Goal: Browse casually: Explore the website without a specific task or goal

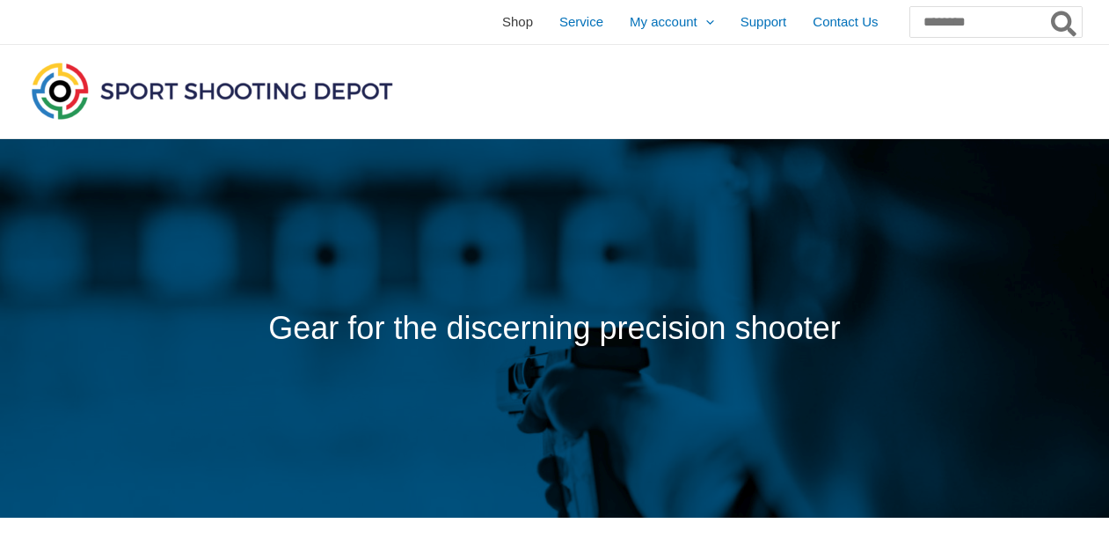
click at [502, 24] on span "Shop" at bounding box center [517, 22] width 31 height 44
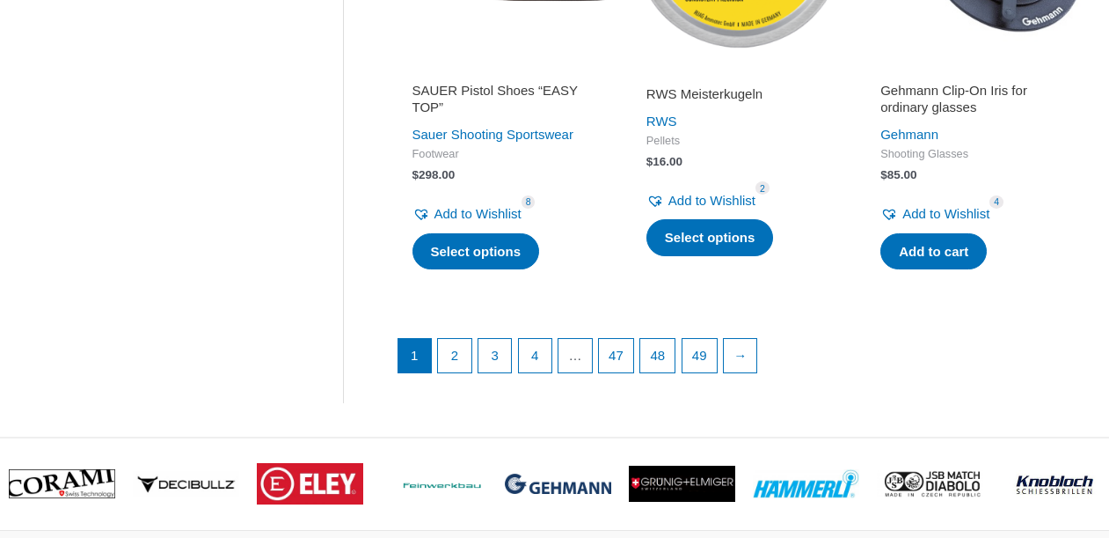
scroll to position [2498, 0]
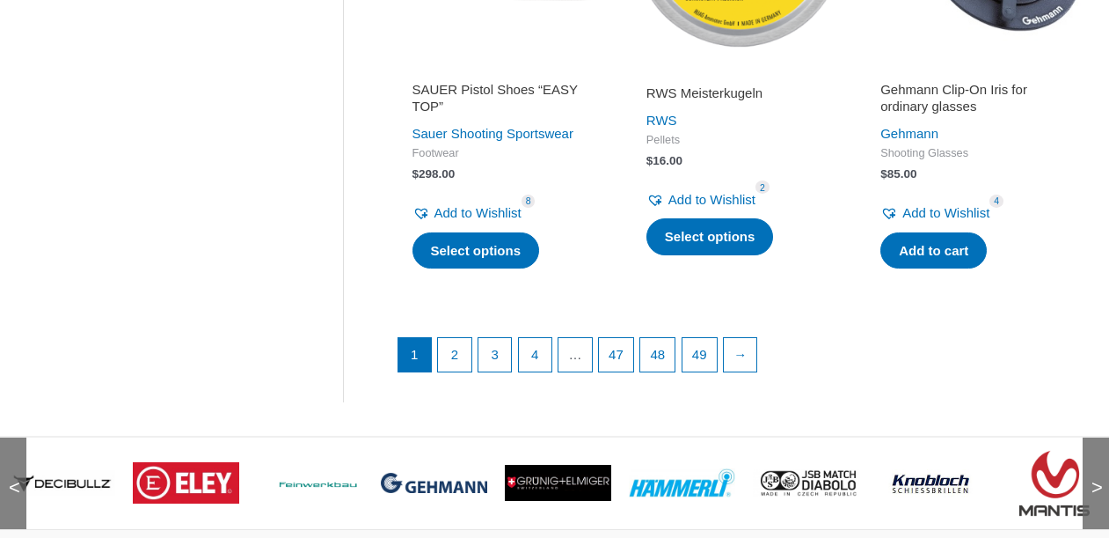
click at [684, 475] on img at bounding box center [682, 483] width 106 height 30
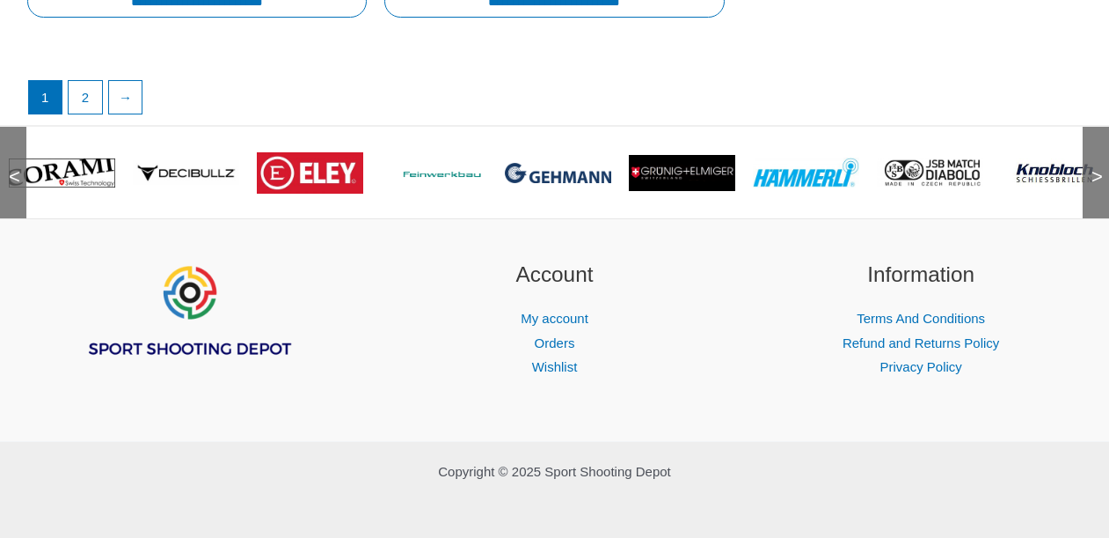
scroll to position [3523, 0]
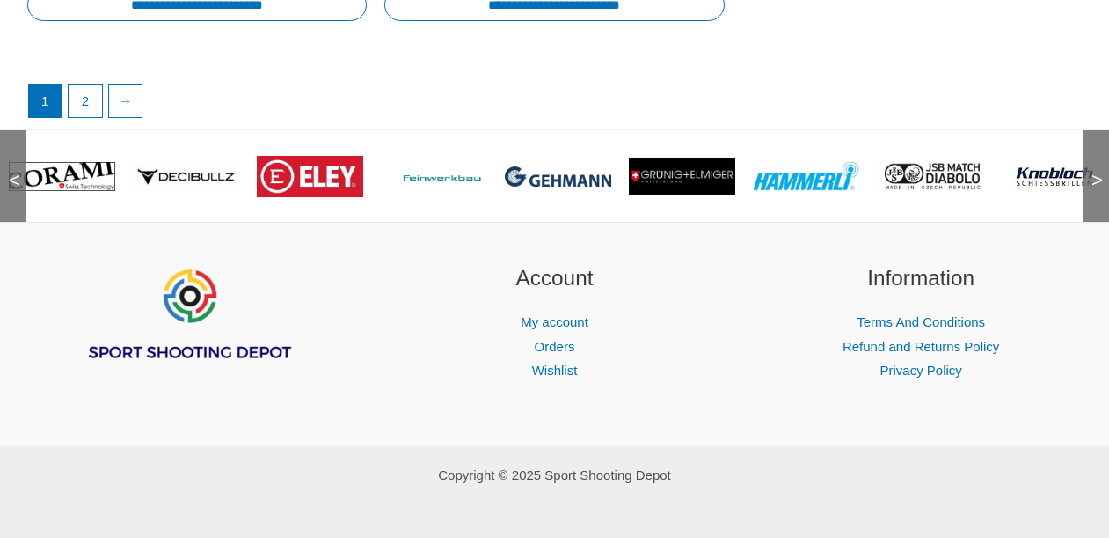
click at [1099, 170] on span ">" at bounding box center [1092, 163] width 18 height 18
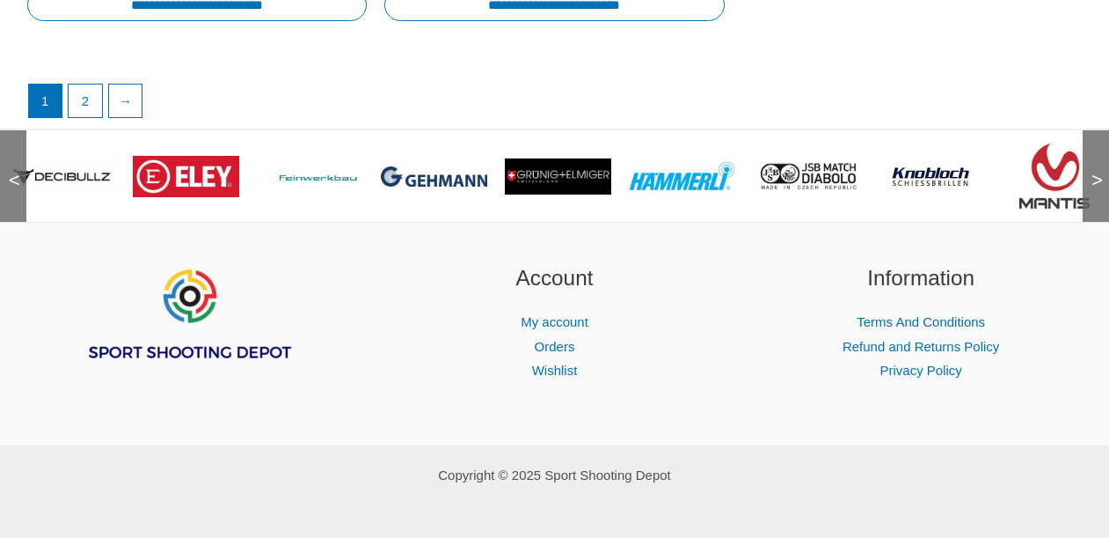
click at [1099, 170] on span ">" at bounding box center [1092, 163] width 18 height 18
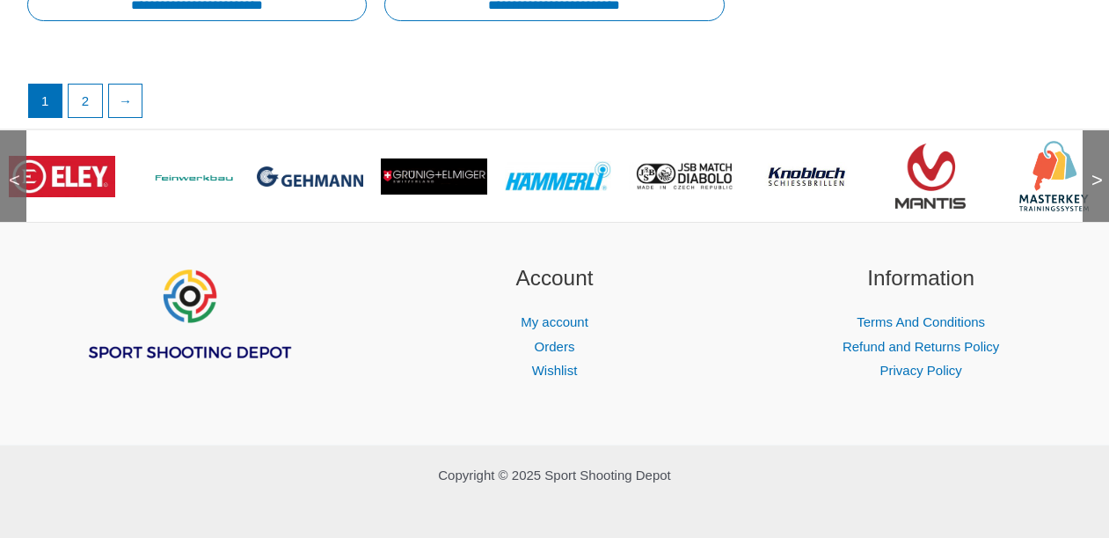
click at [1099, 170] on span ">" at bounding box center [1092, 163] width 18 height 18
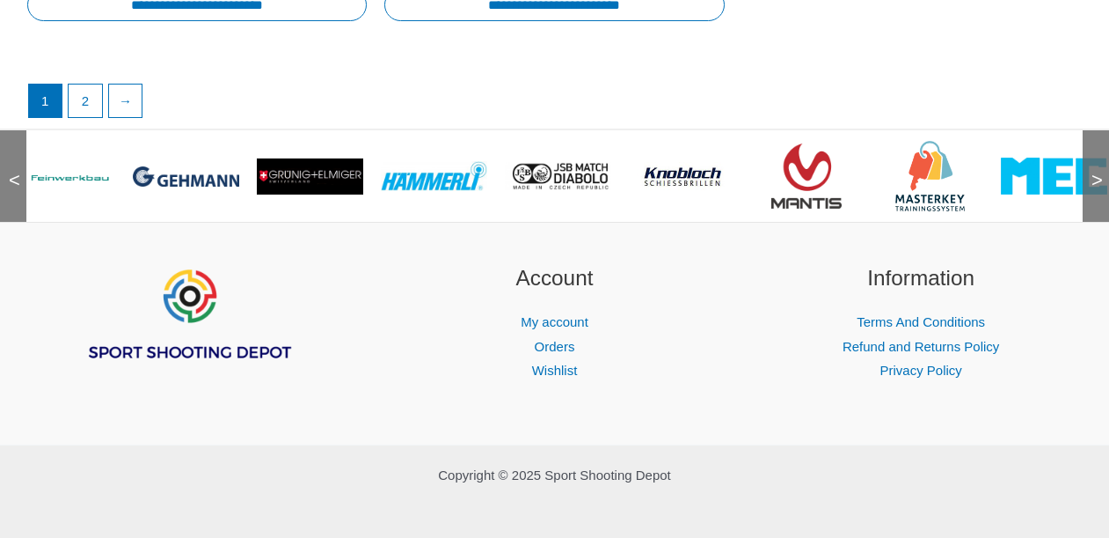
click at [1099, 170] on span ">" at bounding box center [1092, 163] width 18 height 18
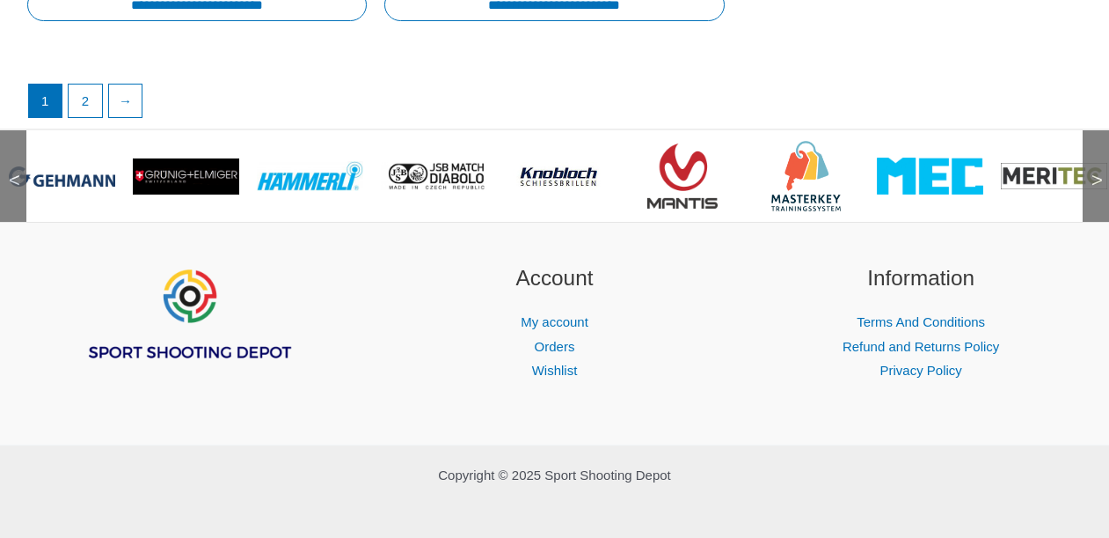
click at [1099, 170] on span ">" at bounding box center [1092, 163] width 18 height 18
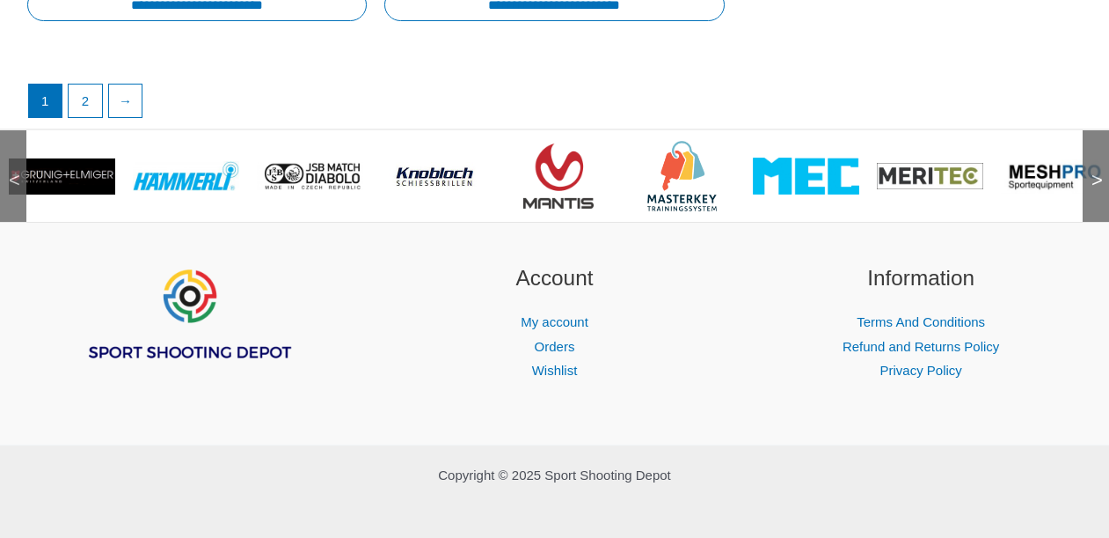
click at [1099, 170] on span ">" at bounding box center [1092, 163] width 18 height 18
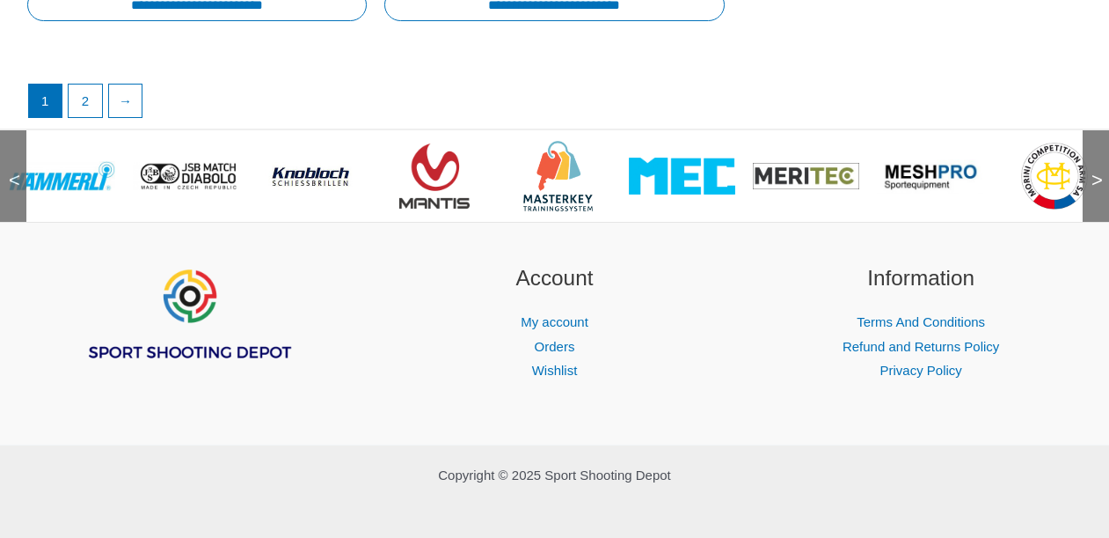
click at [1099, 170] on span ">" at bounding box center [1092, 163] width 18 height 18
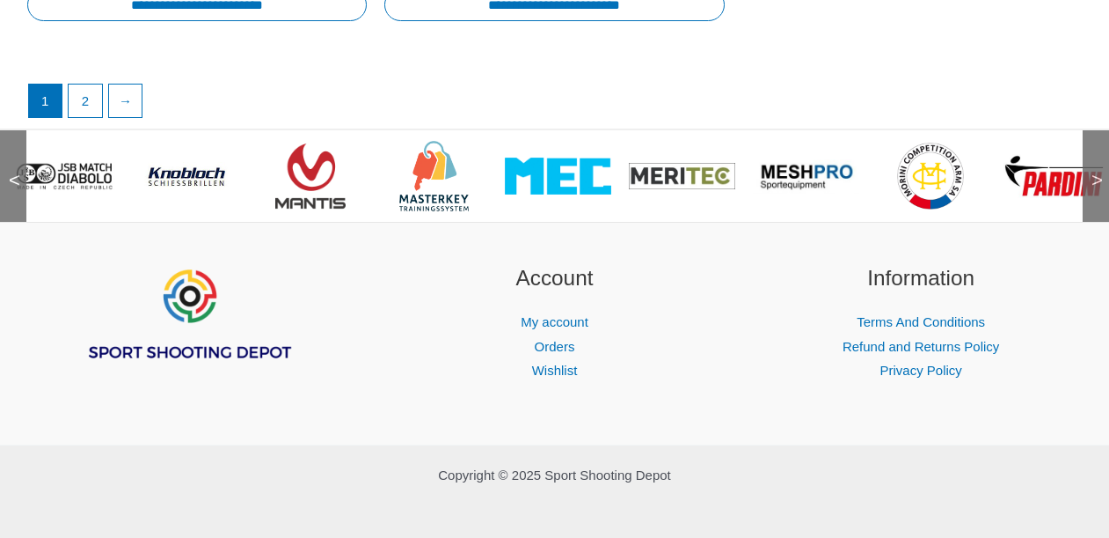
click at [1099, 170] on span ">" at bounding box center [1092, 163] width 18 height 18
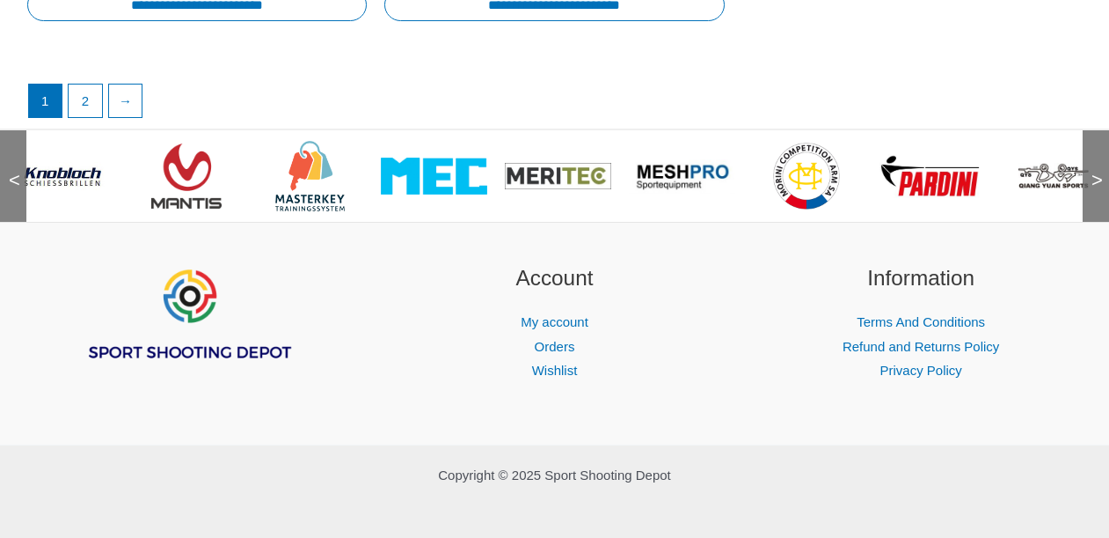
click at [1099, 170] on span ">" at bounding box center [1092, 163] width 18 height 18
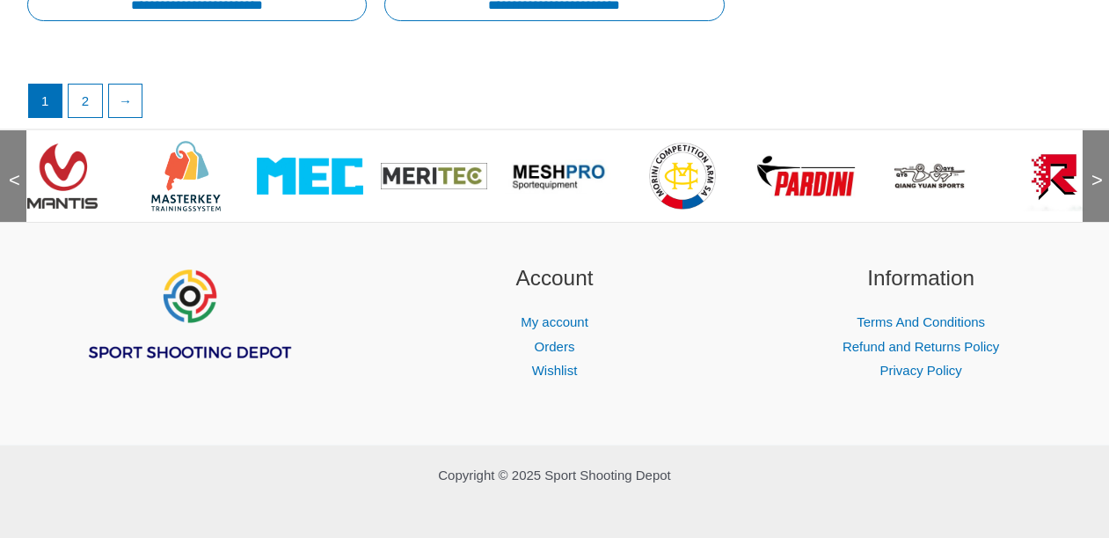
click at [1099, 170] on span ">" at bounding box center [1092, 163] width 18 height 18
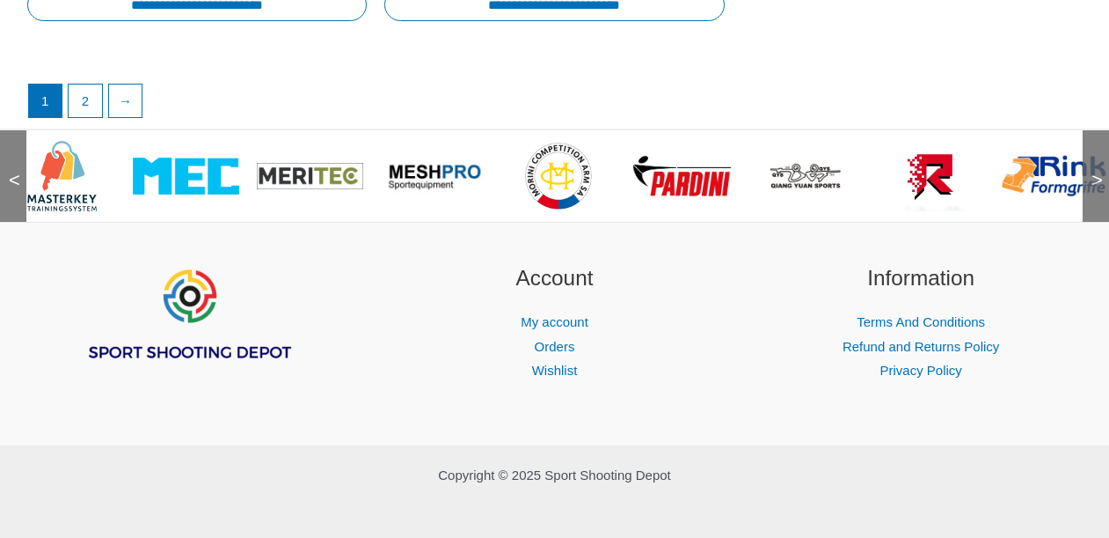
click at [1099, 170] on span ">" at bounding box center [1092, 163] width 18 height 18
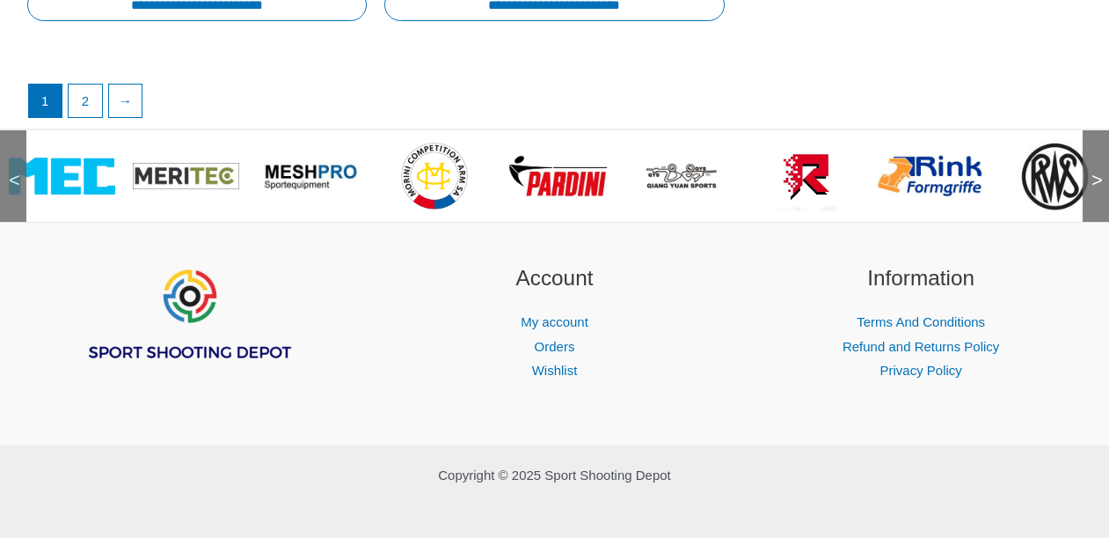
click at [1099, 170] on span ">" at bounding box center [1092, 163] width 18 height 18
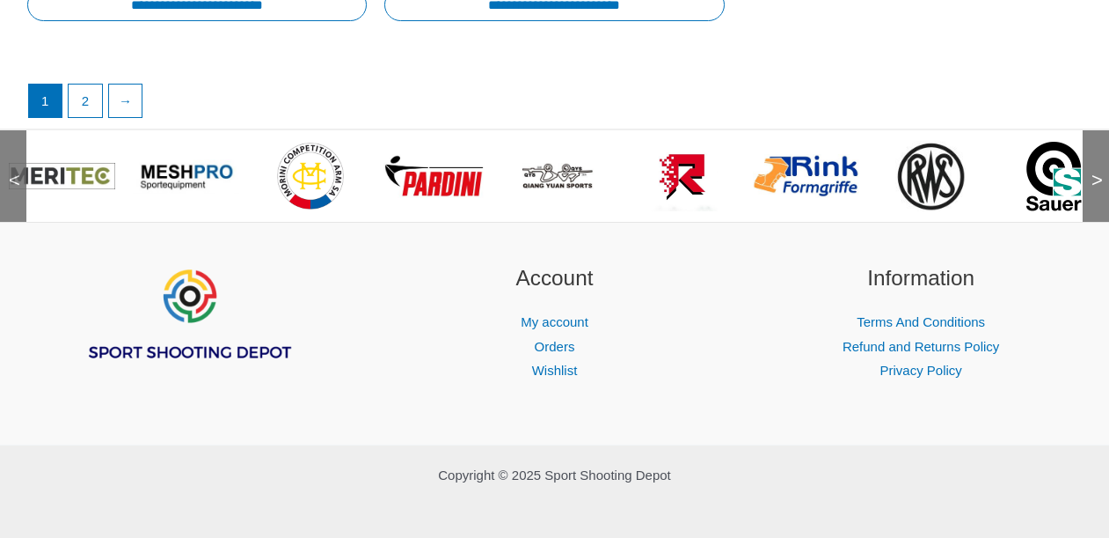
click at [1099, 170] on span ">" at bounding box center [1092, 163] width 18 height 18
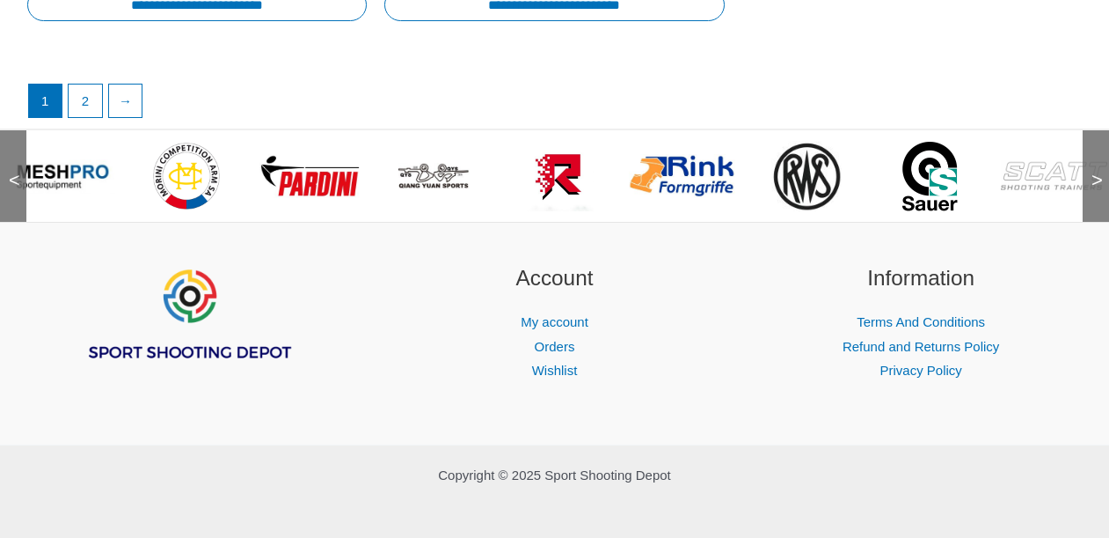
click at [1099, 170] on span ">" at bounding box center [1092, 163] width 18 height 18
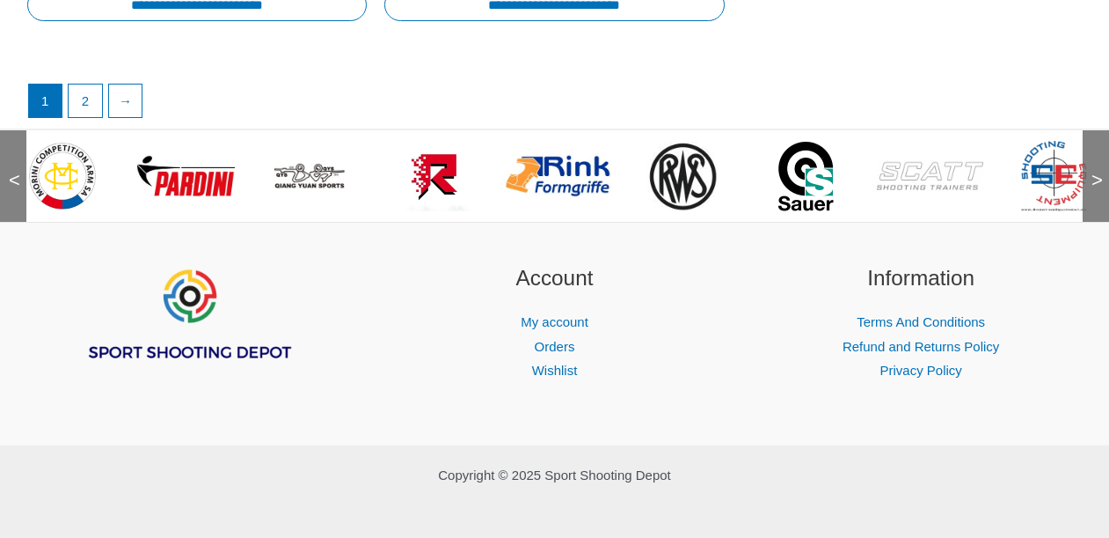
click at [1099, 170] on span ">" at bounding box center [1092, 163] width 18 height 18
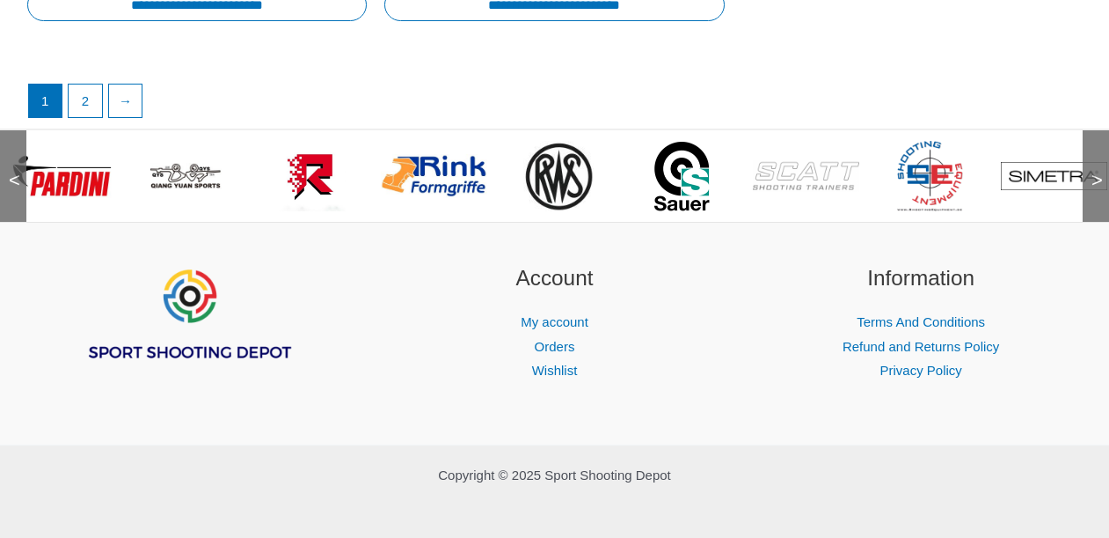
click at [1099, 170] on span ">" at bounding box center [1092, 163] width 18 height 18
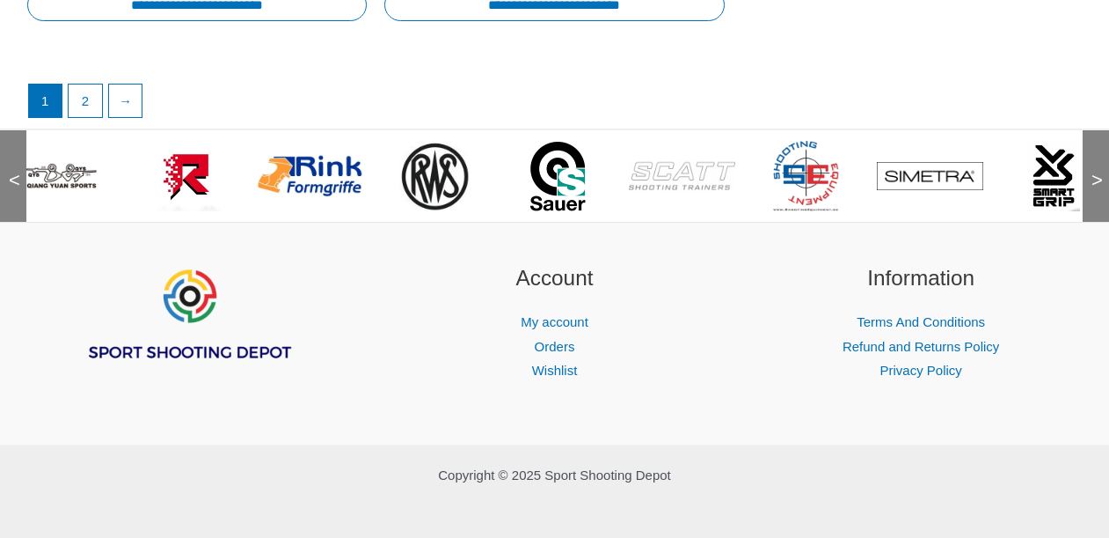
click at [1099, 170] on span ">" at bounding box center [1092, 163] width 18 height 18
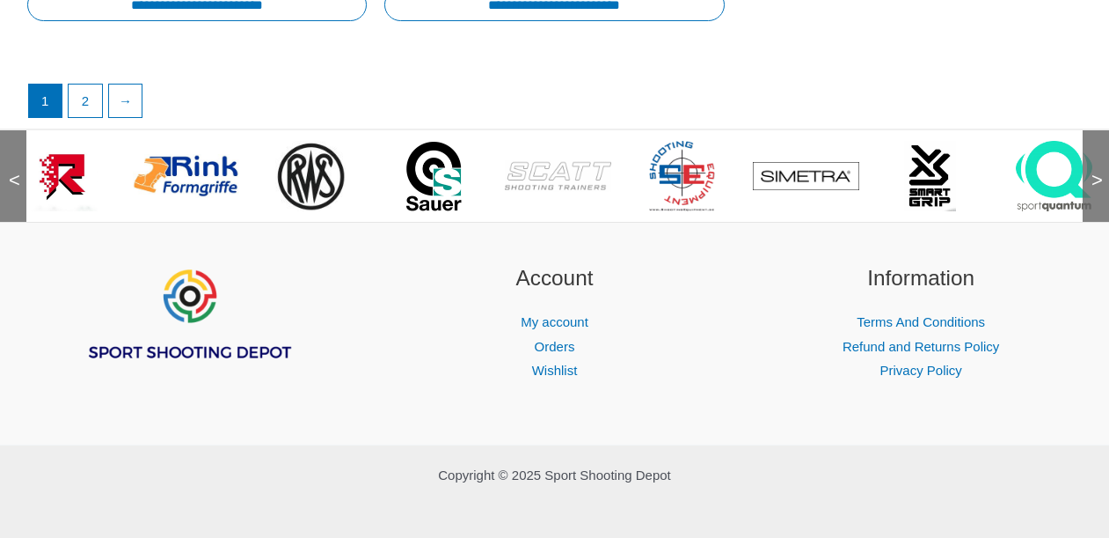
click at [1099, 170] on span ">" at bounding box center [1092, 163] width 18 height 18
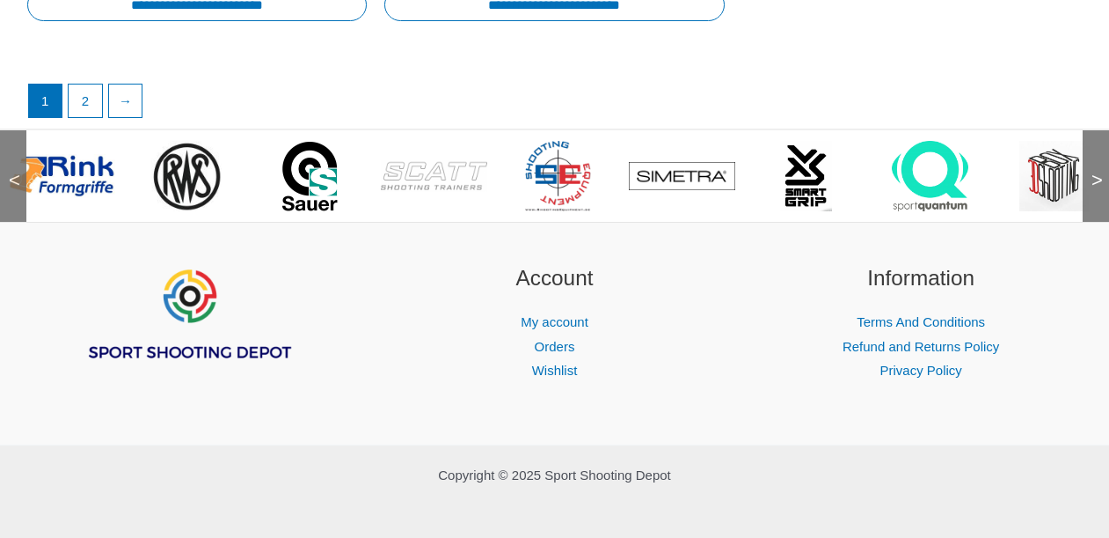
click at [1099, 170] on span ">" at bounding box center [1092, 163] width 18 height 18
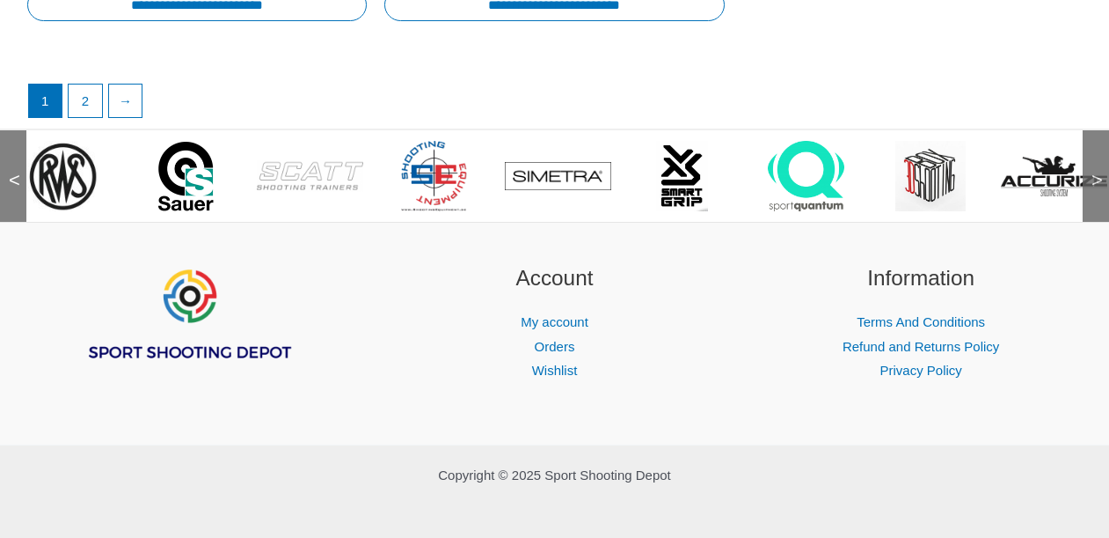
click at [1099, 170] on span ">" at bounding box center [1092, 163] width 18 height 18
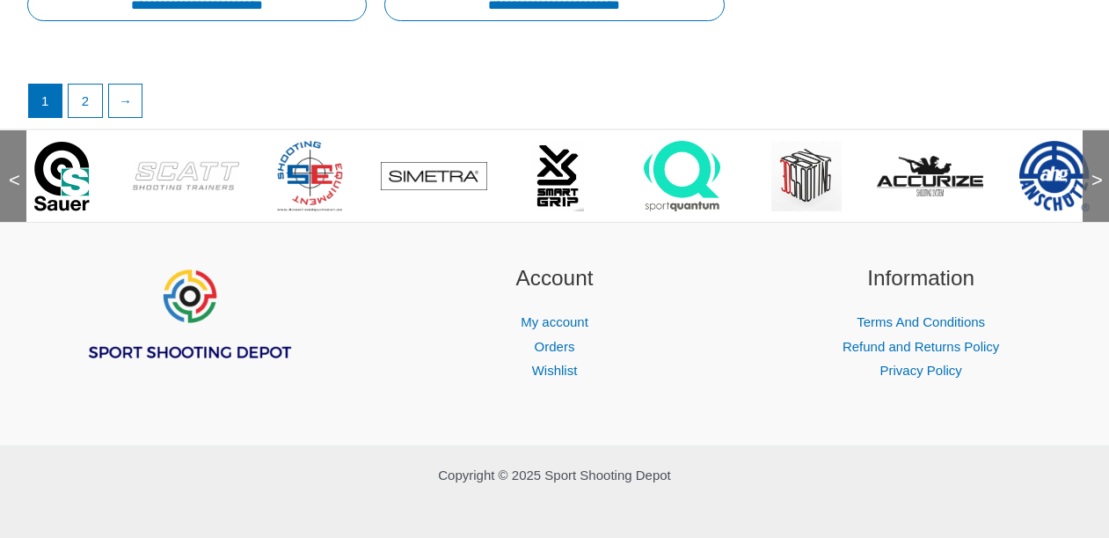
click at [1099, 170] on span ">" at bounding box center [1092, 163] width 18 height 18
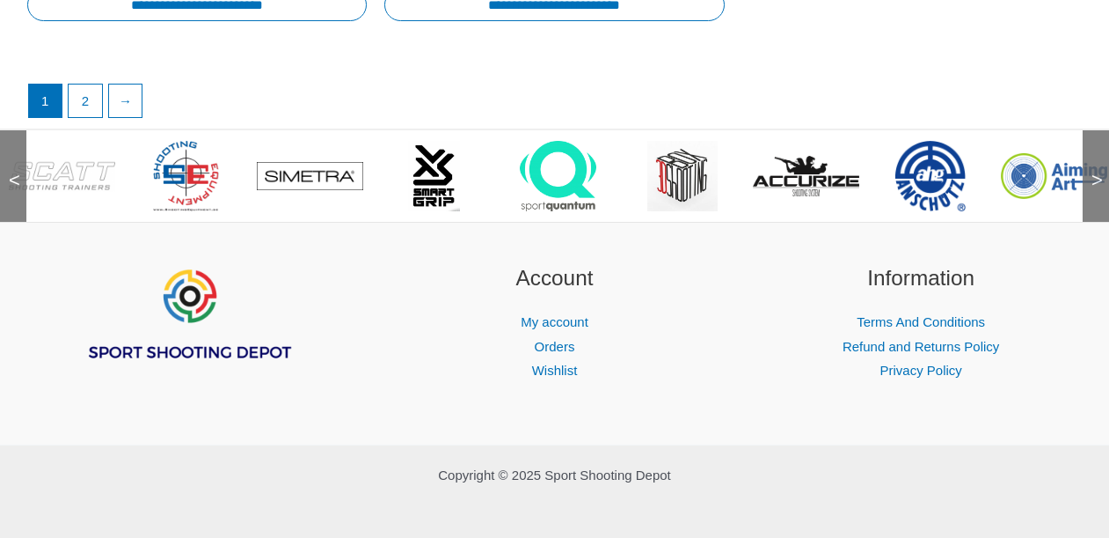
click at [1099, 170] on span ">" at bounding box center [1092, 163] width 18 height 18
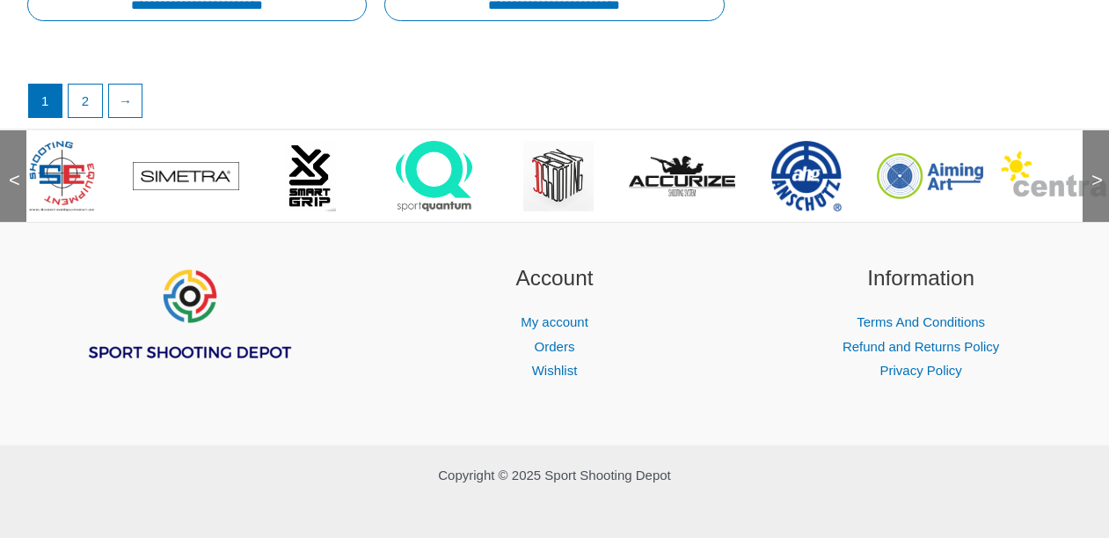
click at [1099, 170] on span ">" at bounding box center [1092, 163] width 18 height 18
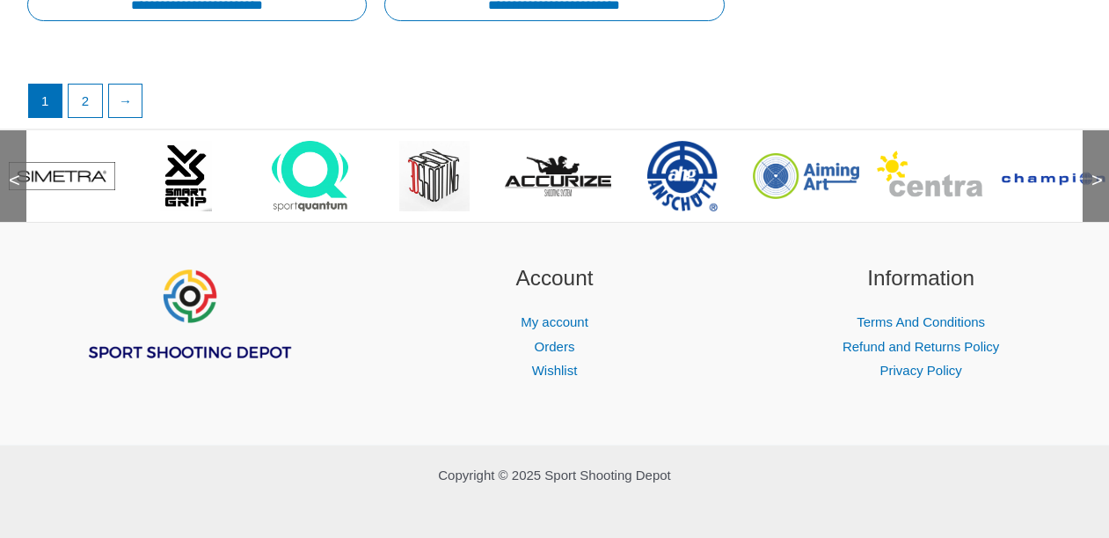
click at [1099, 170] on span ">" at bounding box center [1092, 163] width 18 height 18
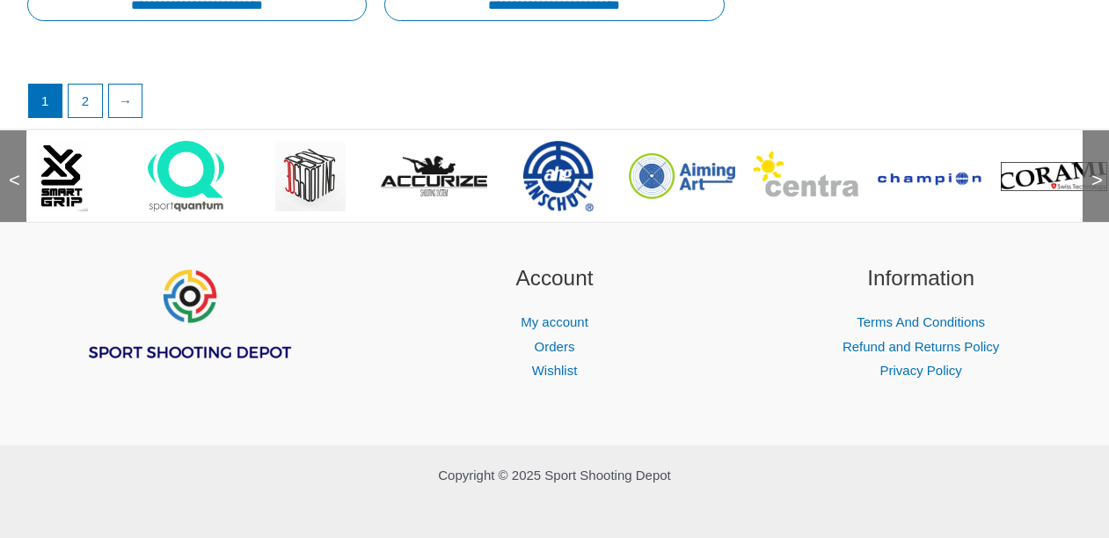
click at [1099, 170] on span ">" at bounding box center [1092, 163] width 18 height 18
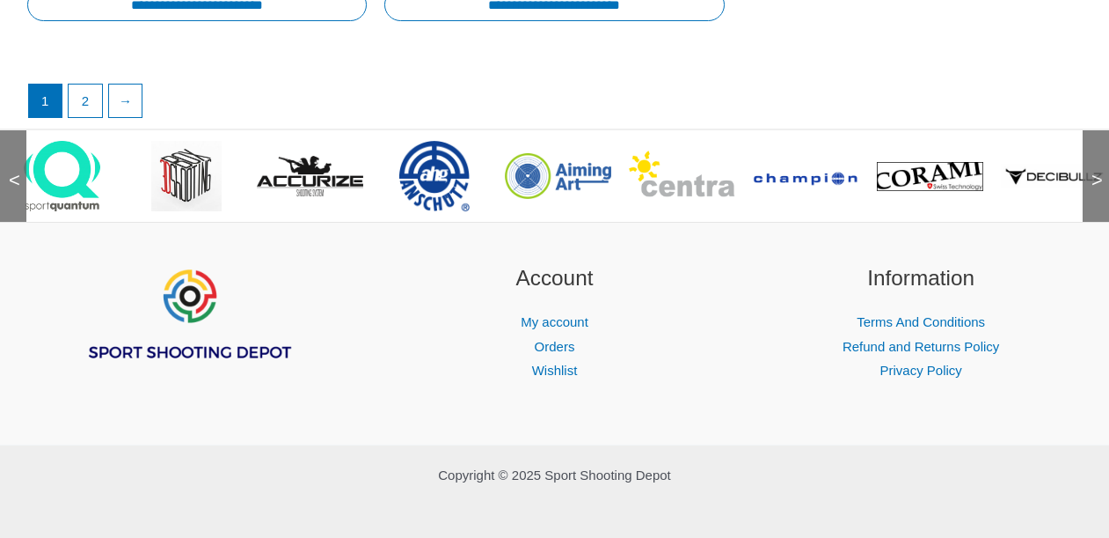
click at [1099, 170] on span ">" at bounding box center [1092, 163] width 18 height 18
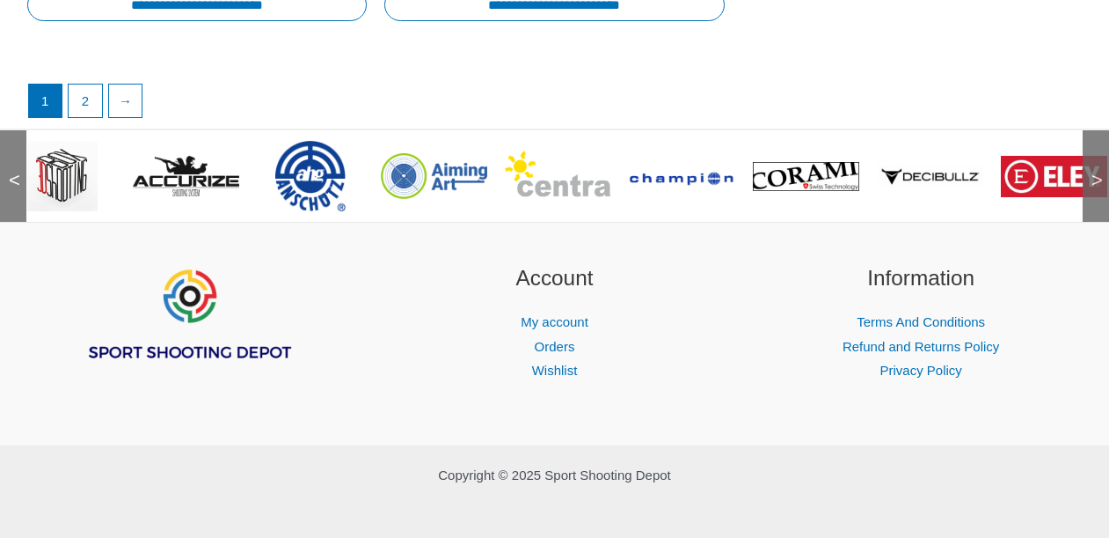
click at [1099, 170] on span ">" at bounding box center [1092, 163] width 18 height 18
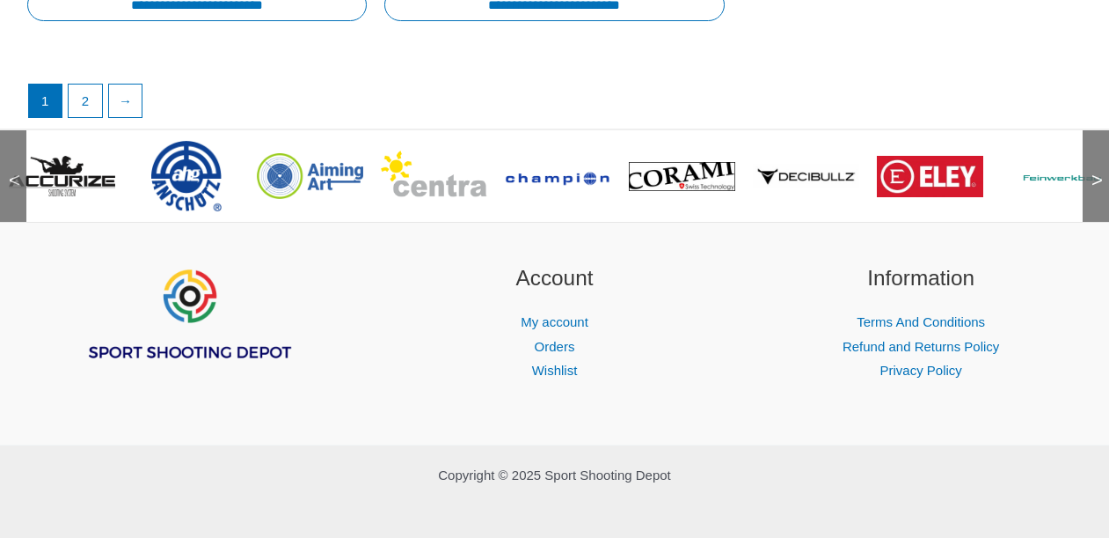
click at [1099, 170] on span ">" at bounding box center [1092, 163] width 18 height 18
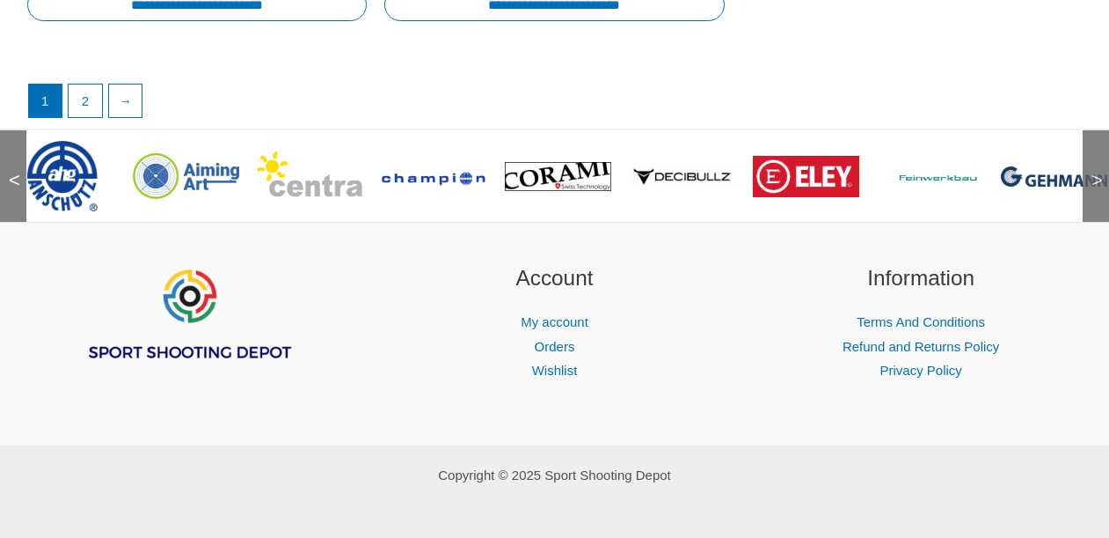
click at [1096, 172] on span ">" at bounding box center [1092, 163] width 18 height 18
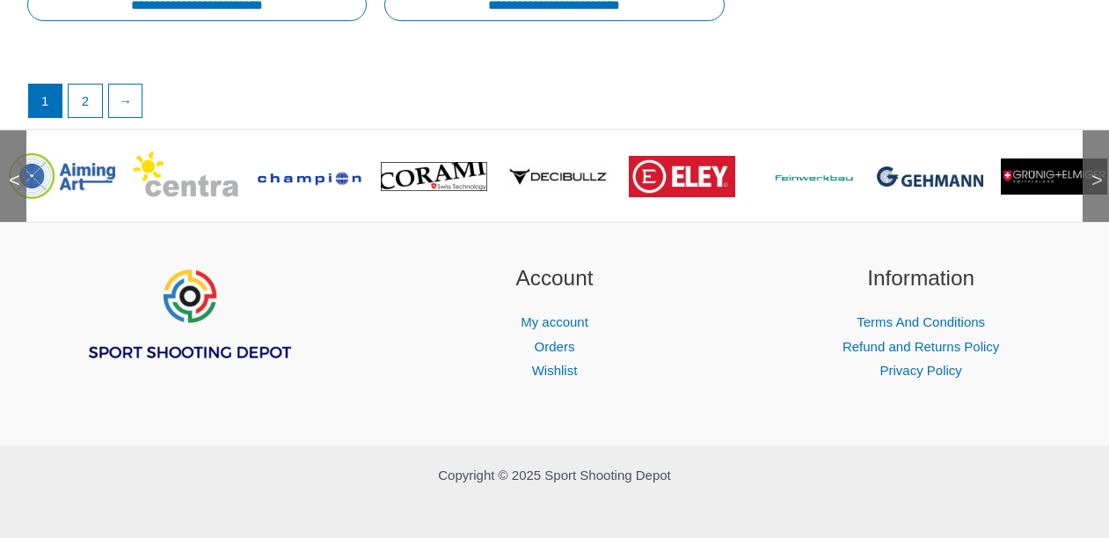
click at [1096, 172] on span ">" at bounding box center [1092, 163] width 18 height 18
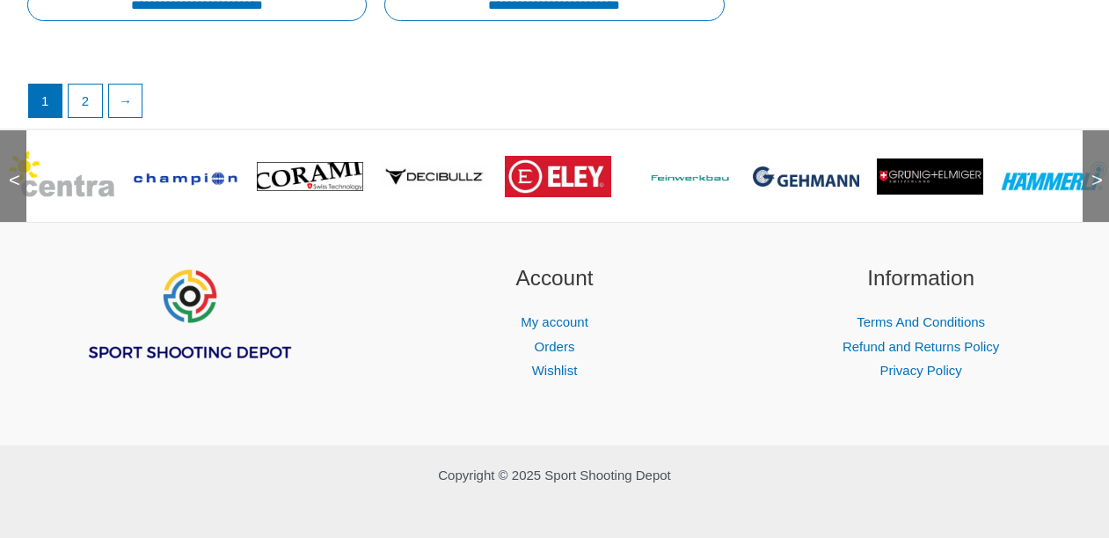
click at [1096, 172] on span ">" at bounding box center [1092, 163] width 18 height 18
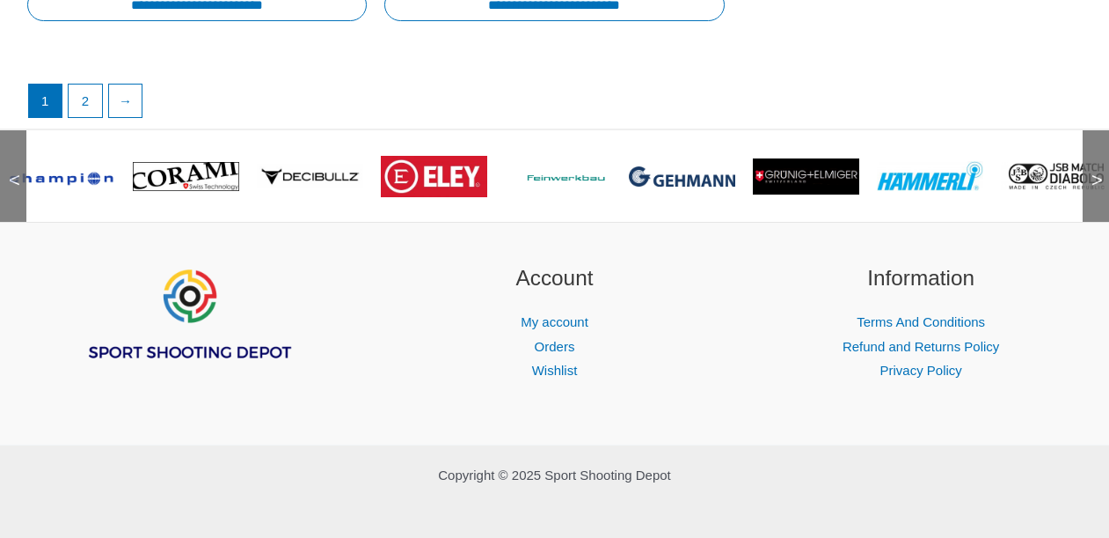
click at [1096, 172] on span ">" at bounding box center [1092, 163] width 18 height 18
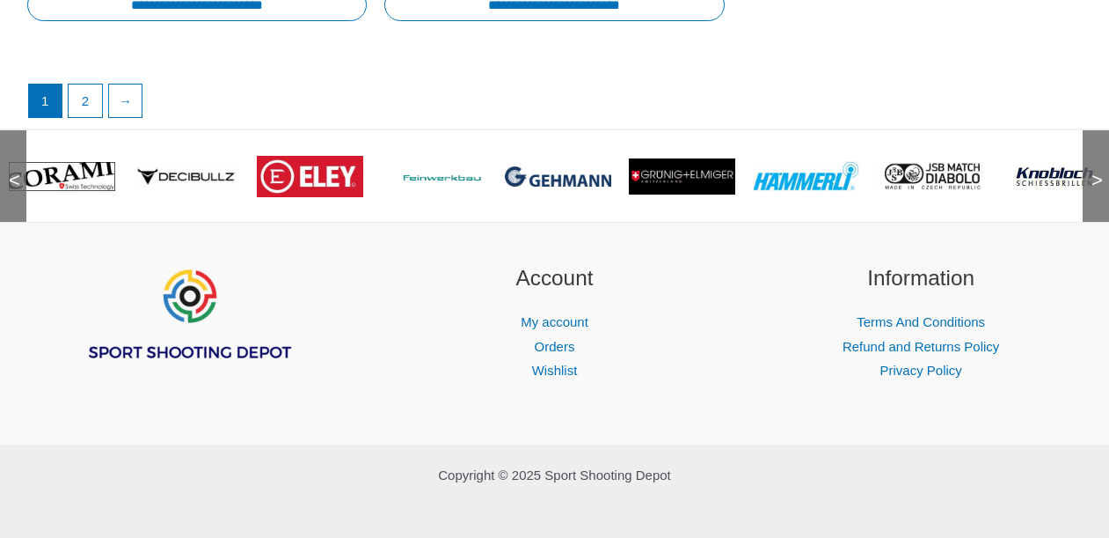
click at [14, 170] on span "<" at bounding box center [9, 163] width 18 height 18
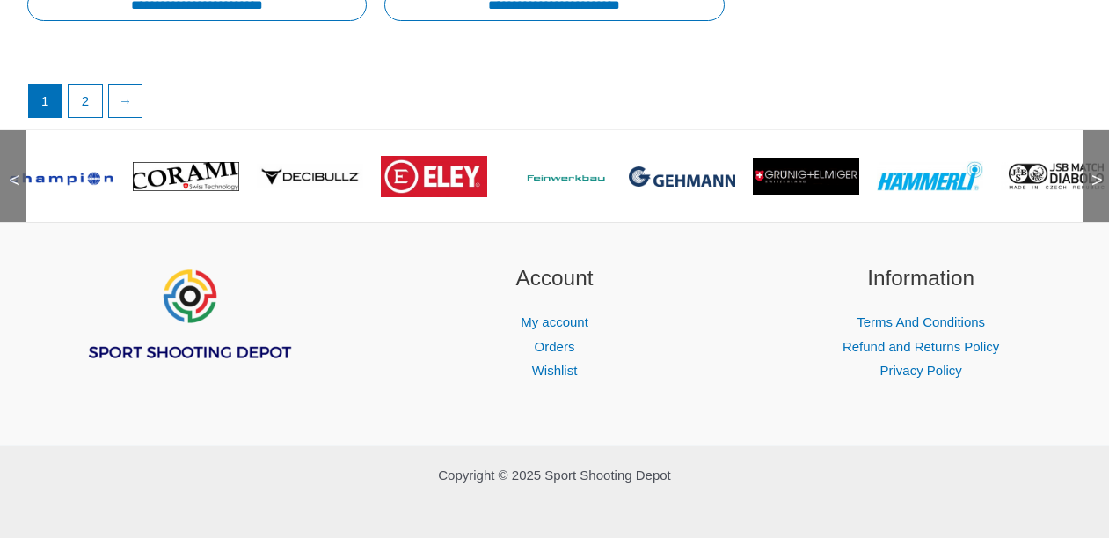
click at [14, 170] on span "<" at bounding box center [9, 163] width 18 height 18
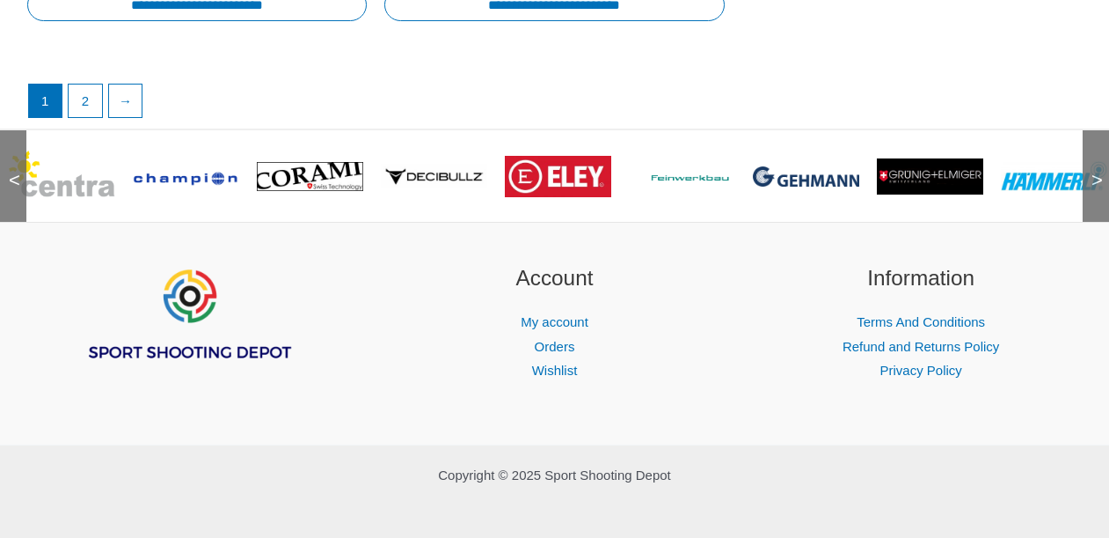
click at [168, 167] on img at bounding box center [186, 176] width 106 height 20
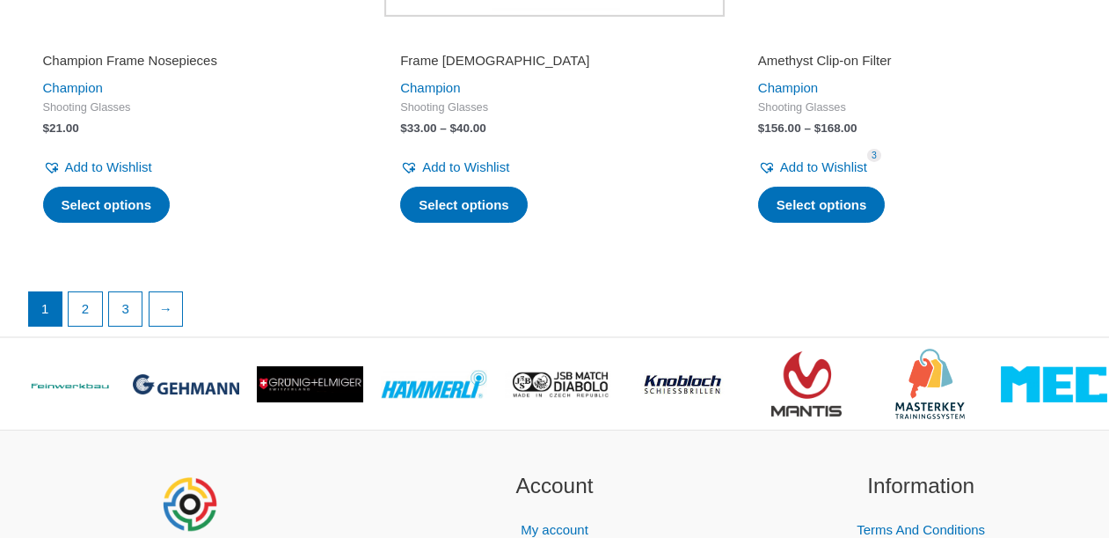
scroll to position [3353, 0]
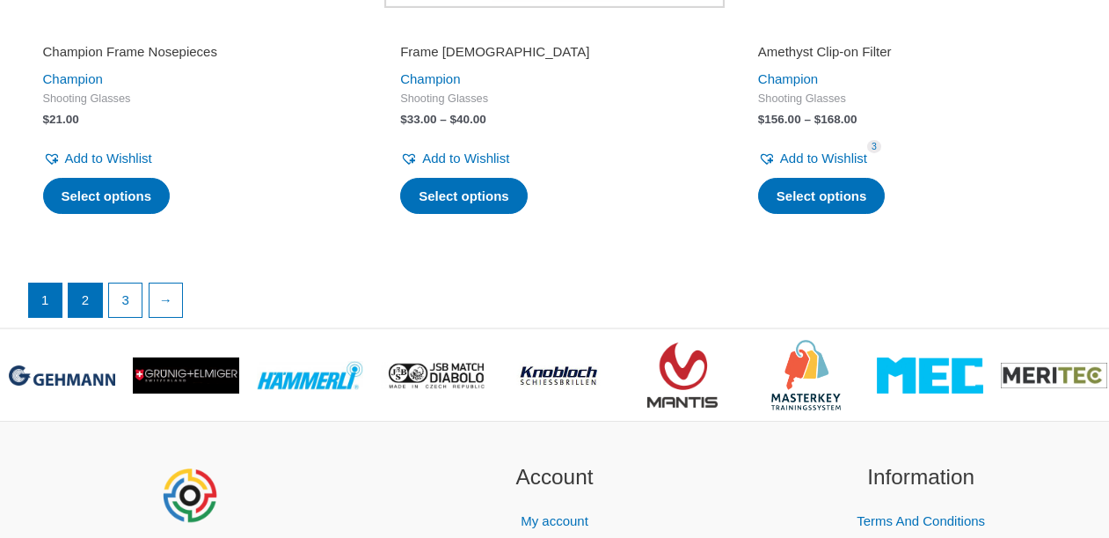
click at [85, 317] on link "2" at bounding box center [85, 299] width 33 height 33
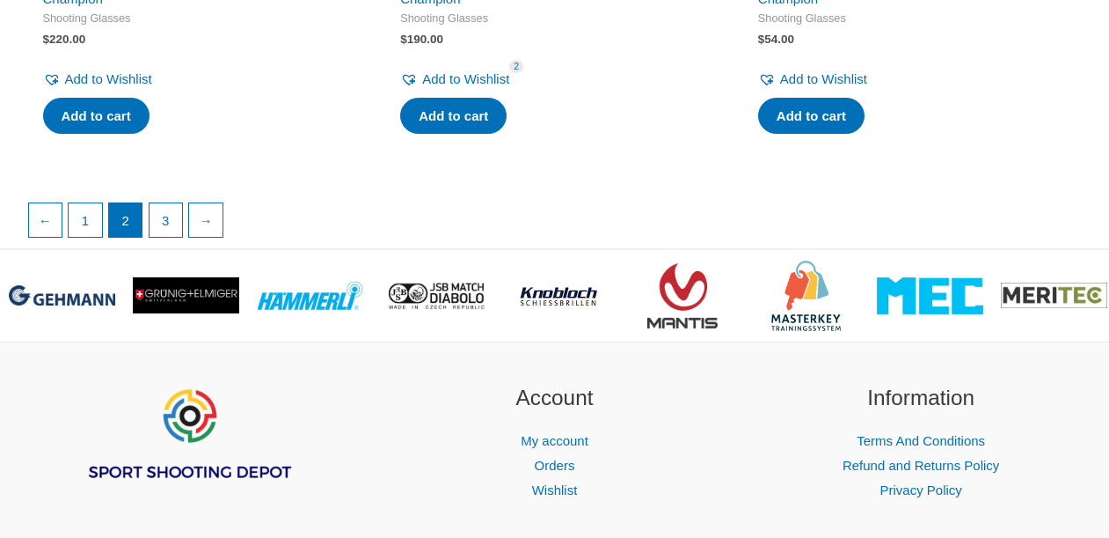
scroll to position [3207, 0]
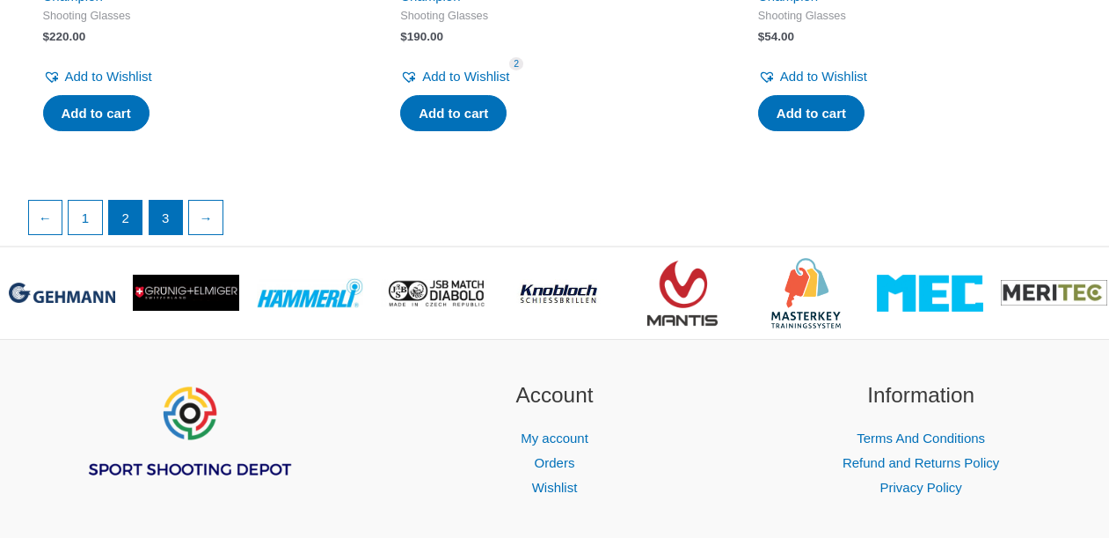
click at [168, 204] on link "3" at bounding box center [166, 217] width 33 height 33
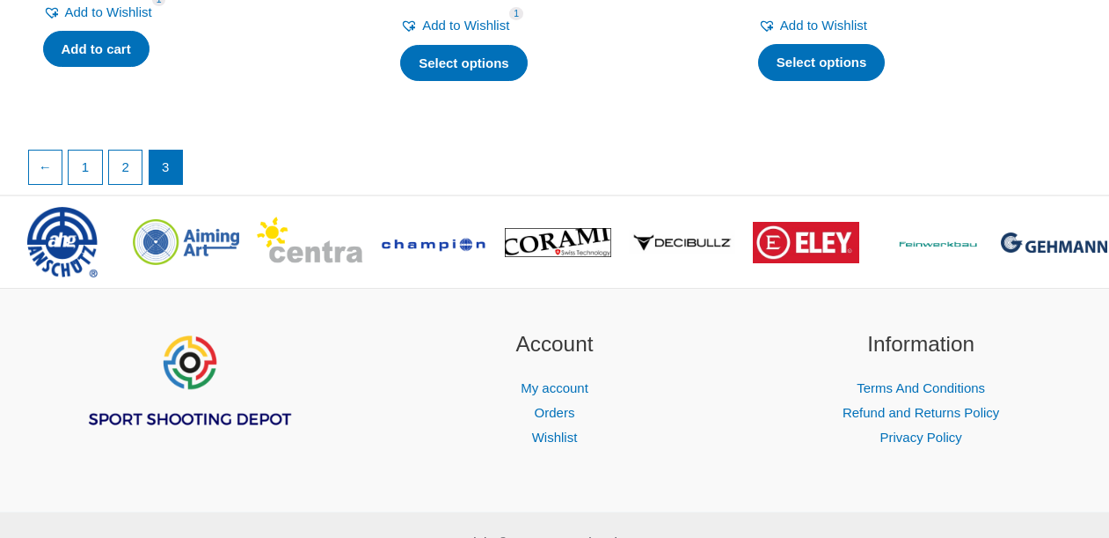
scroll to position [854, 0]
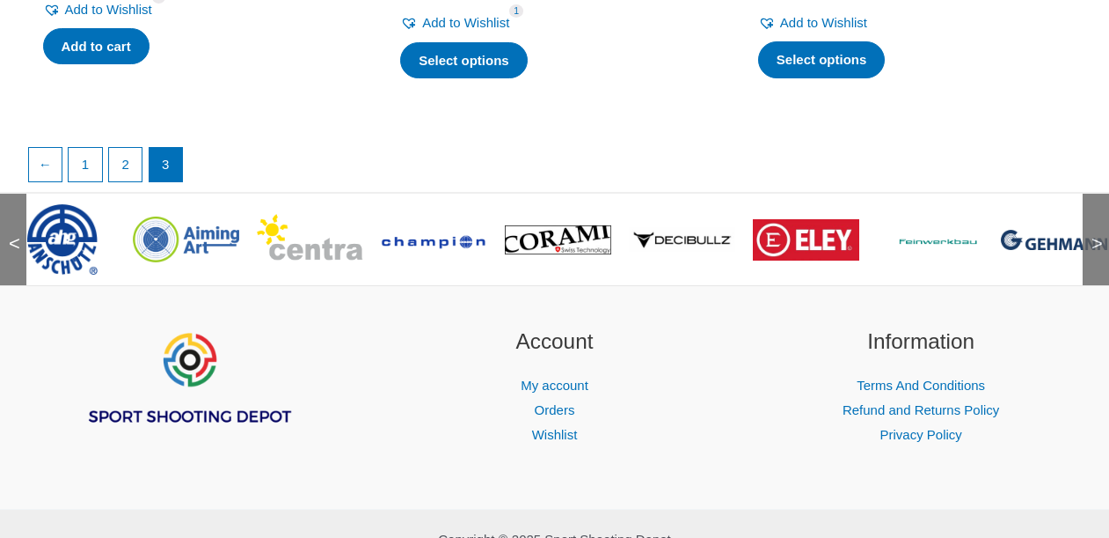
click at [930, 238] on img at bounding box center [930, 239] width 106 height 15
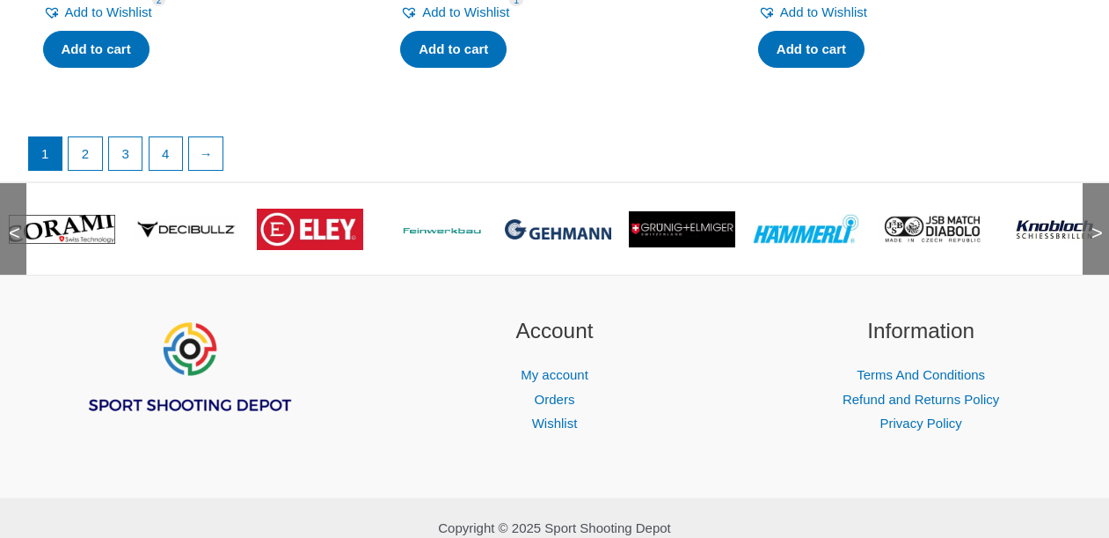
scroll to position [3773, 0]
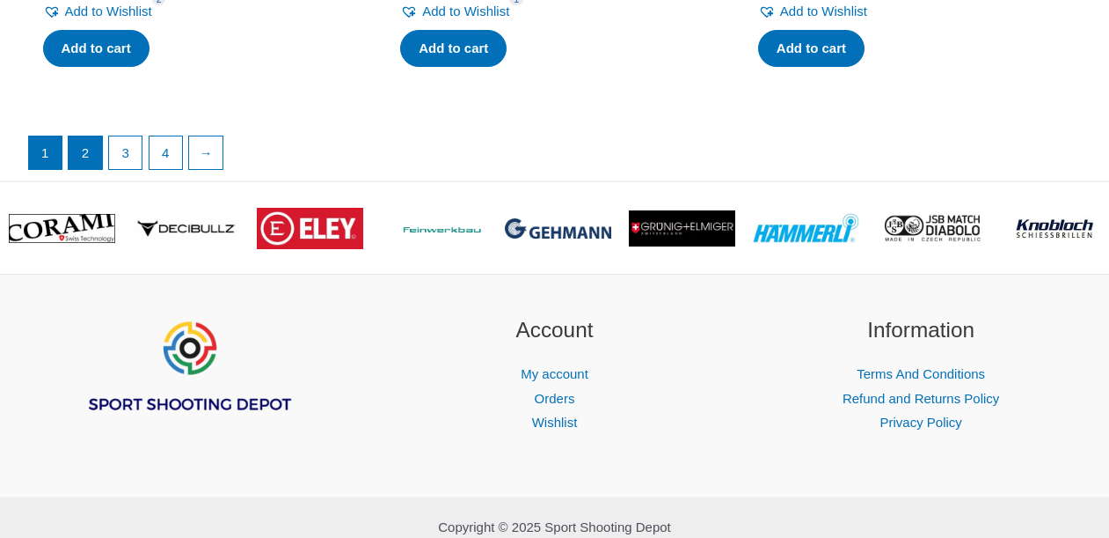
click at [81, 170] on link "2" at bounding box center [85, 152] width 33 height 33
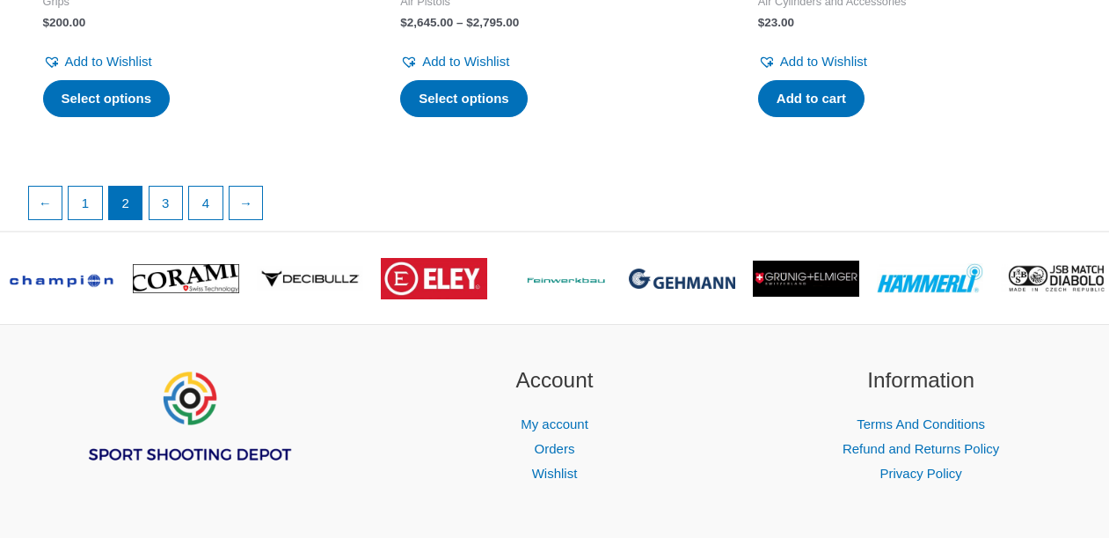
scroll to position [3244, 0]
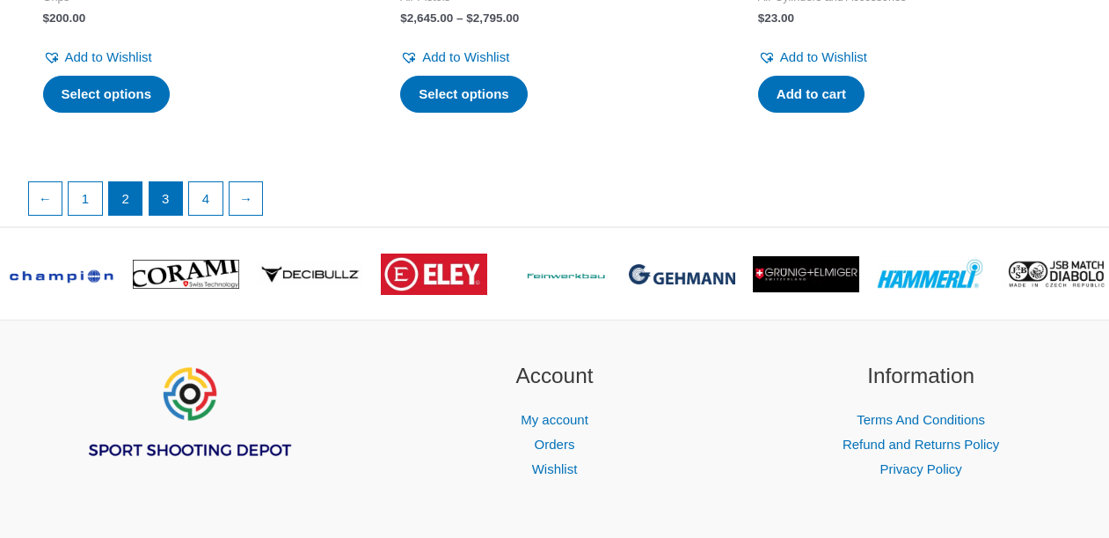
click at [166, 216] on link "3" at bounding box center [166, 198] width 33 height 33
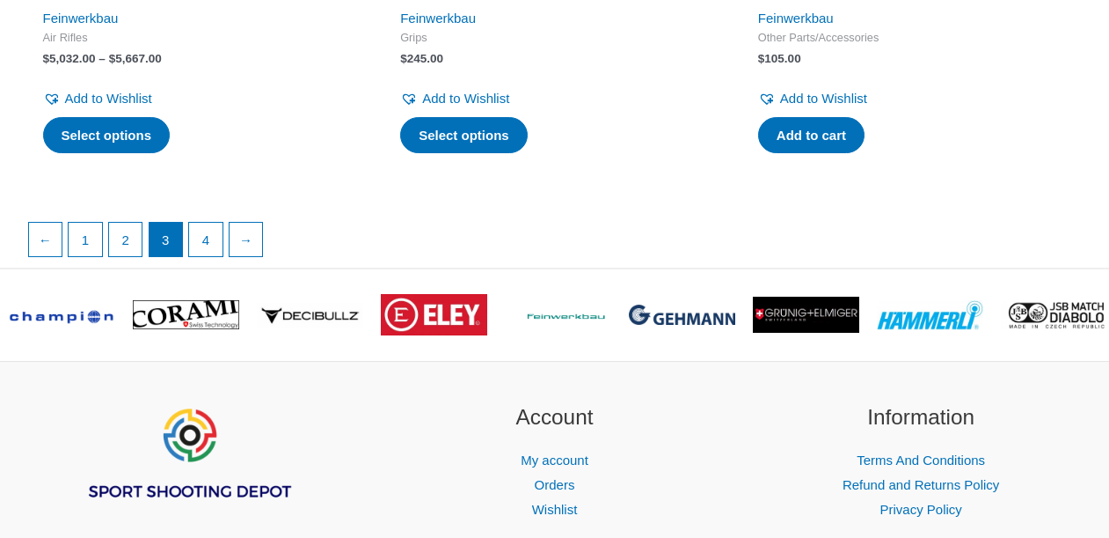
scroll to position [3253, 0]
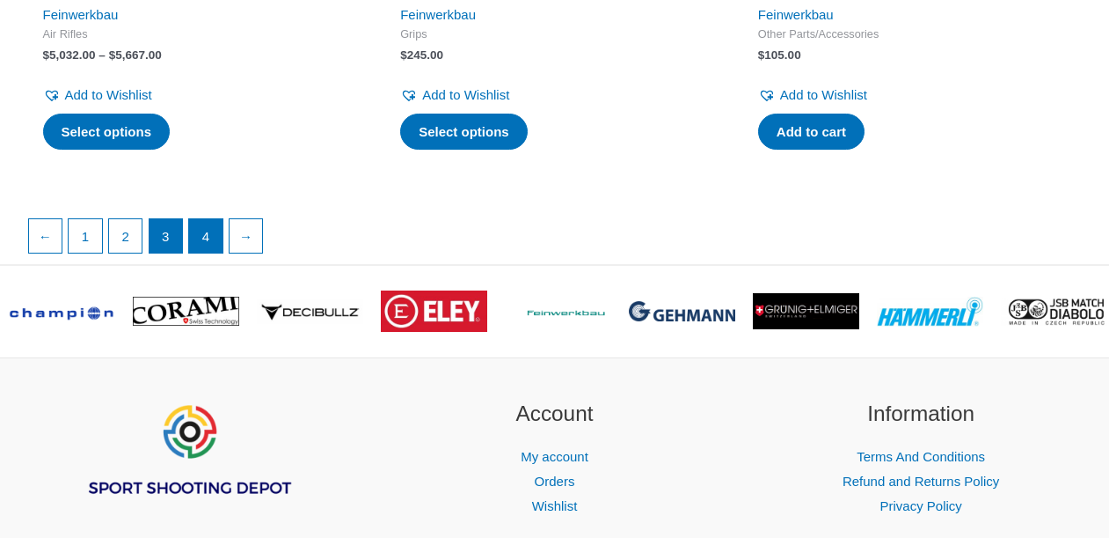
click at [209, 221] on link "4" at bounding box center [205, 235] width 33 height 33
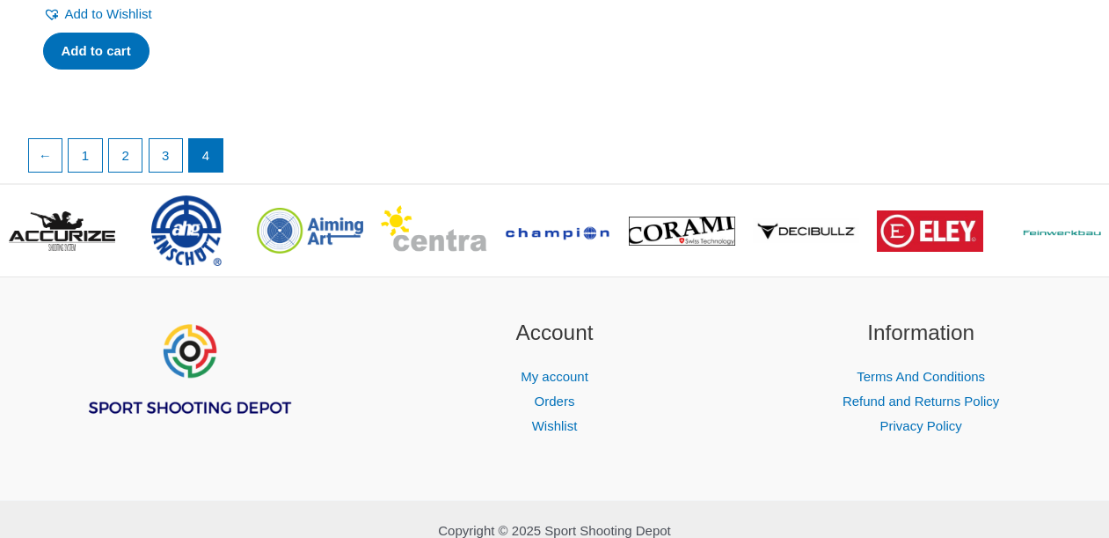
scroll to position [866, 0]
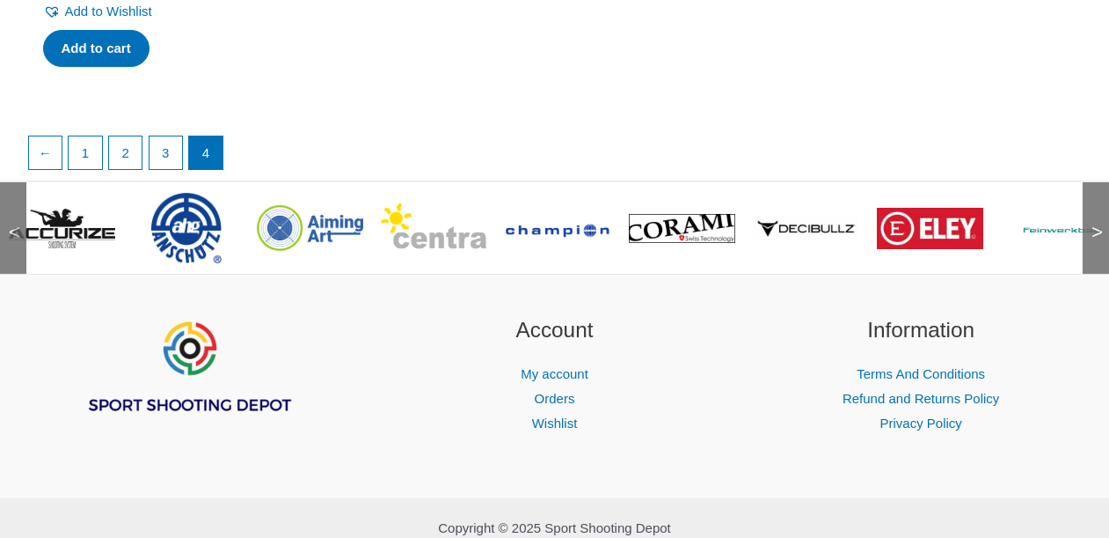
click at [948, 226] on img at bounding box center [930, 228] width 106 height 41
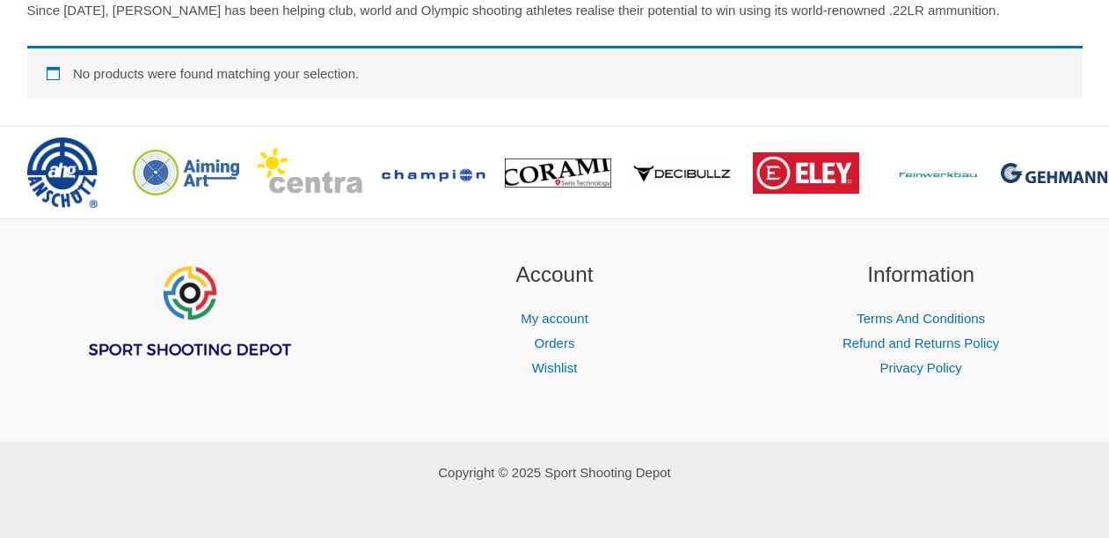
scroll to position [363, 0]
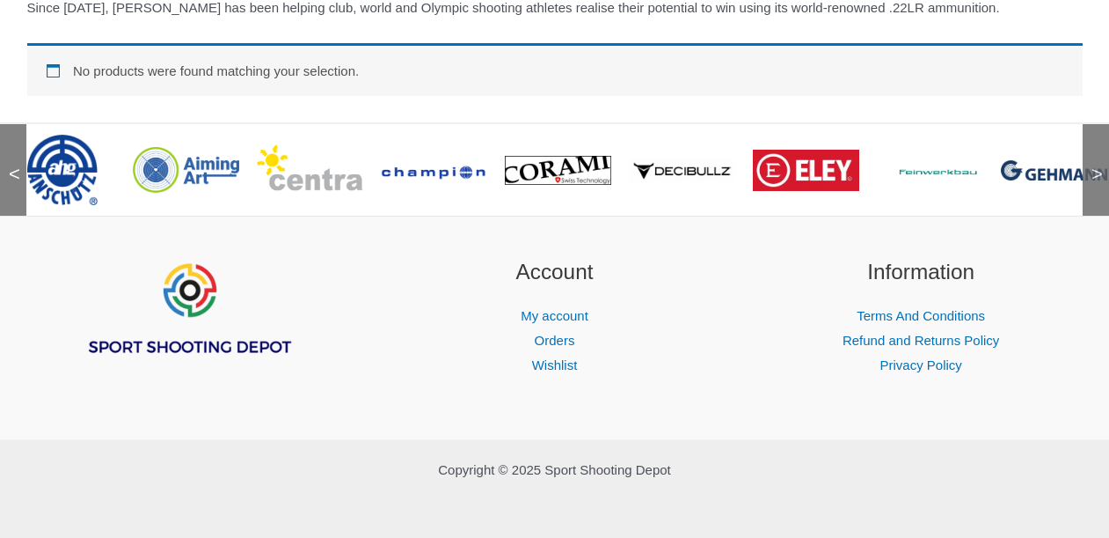
click at [1044, 173] on img at bounding box center [1054, 170] width 106 height 20
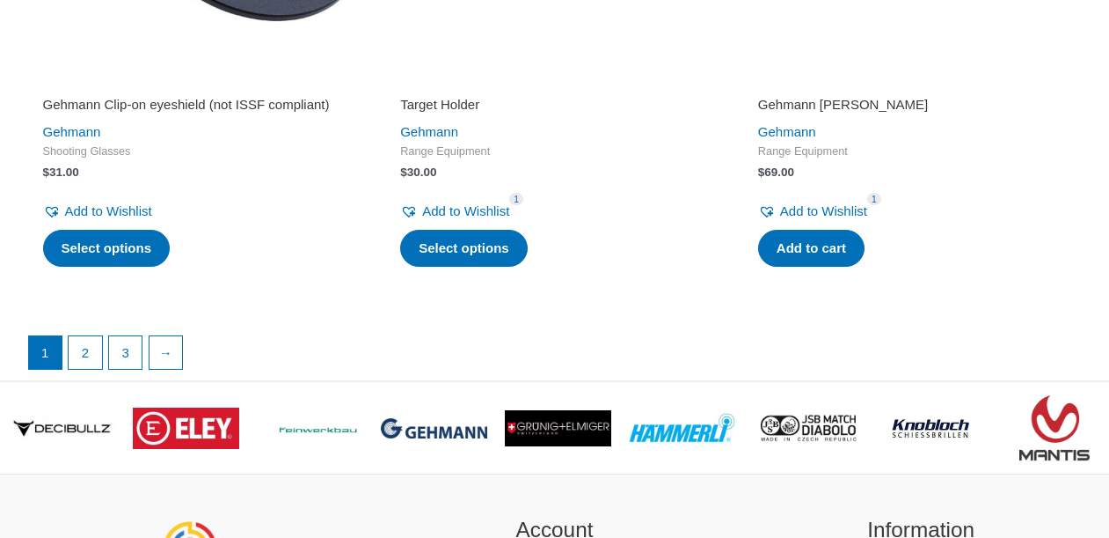
scroll to position [3772, 0]
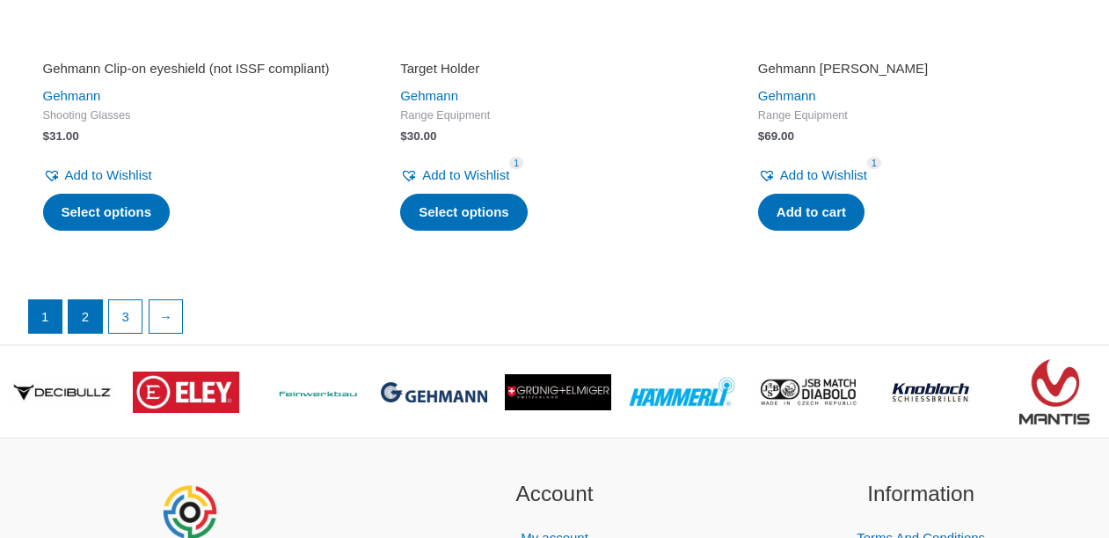
click at [91, 332] on link "2" at bounding box center [85, 316] width 33 height 33
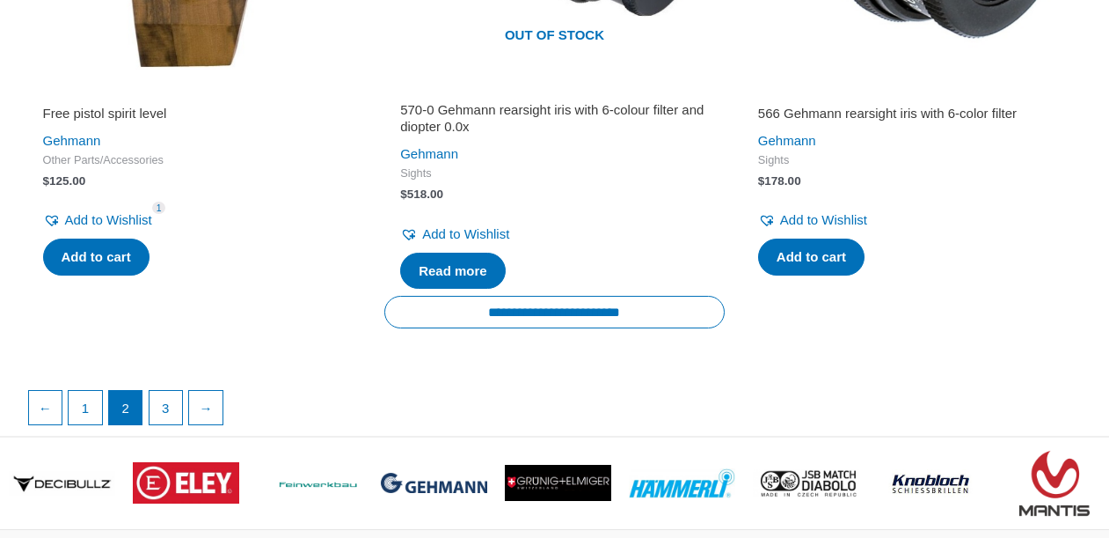
scroll to position [3117, 0]
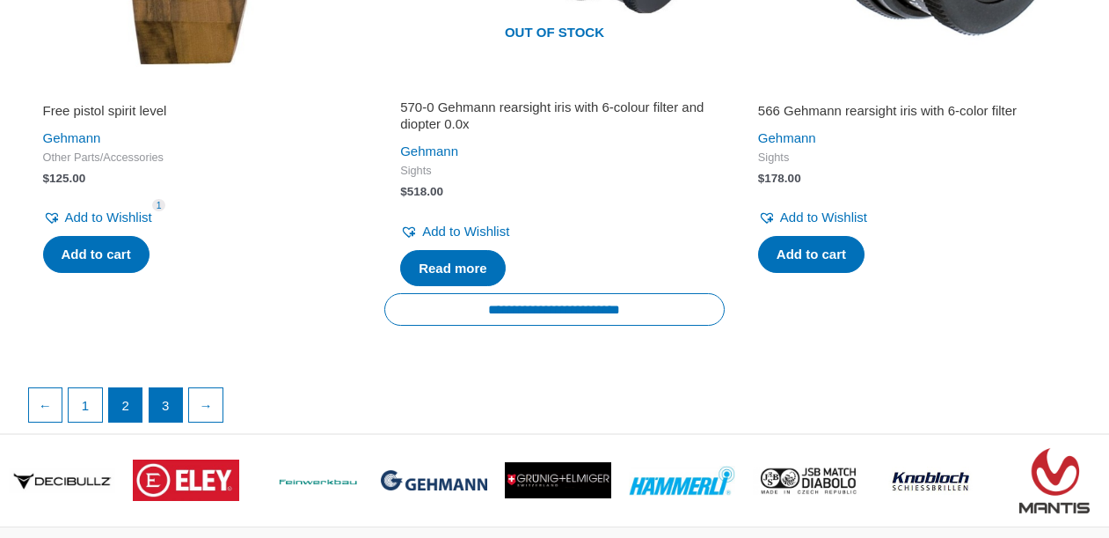
click at [170, 391] on link "3" at bounding box center [166, 404] width 33 height 33
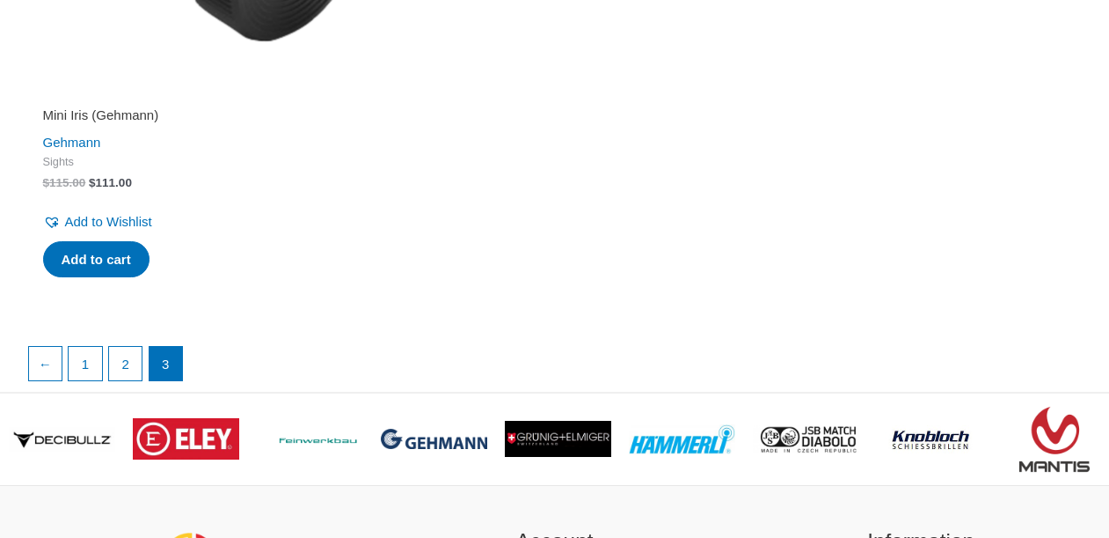
scroll to position [3193, 0]
